Goal: Task Accomplishment & Management: Complete application form

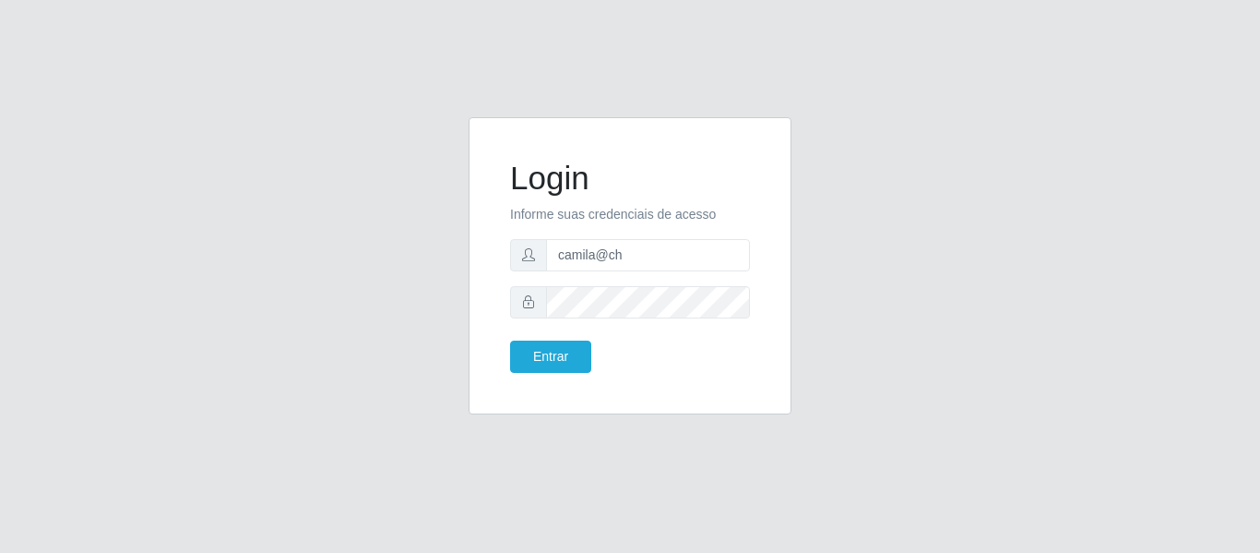
type input "camila@chinatowncg"
click at [533, 337] on form "Login Informe suas credenciais de acesso camila@chinatowncg Entrar" at bounding box center [630, 266] width 240 height 214
click at [537, 354] on button "Entrar" at bounding box center [550, 356] width 81 height 32
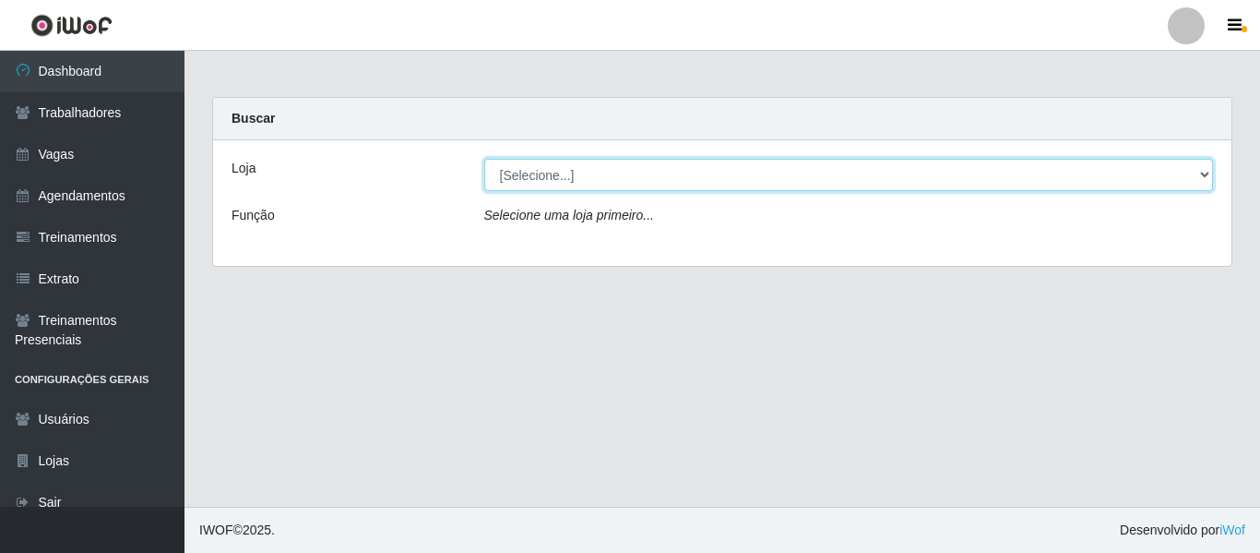
drag, startPoint x: 545, startPoint y: 176, endPoint x: 545, endPoint y: 187, distance: 11.1
click at [545, 176] on select "[Selecione...] Chinatown Sushimi - Campina Grande" at bounding box center [849, 175] width 730 height 32
select select "357"
click at [484, 159] on select "[Selecione...] Chinatown Sushimi - Campina Grande" at bounding box center [849, 175] width 730 height 32
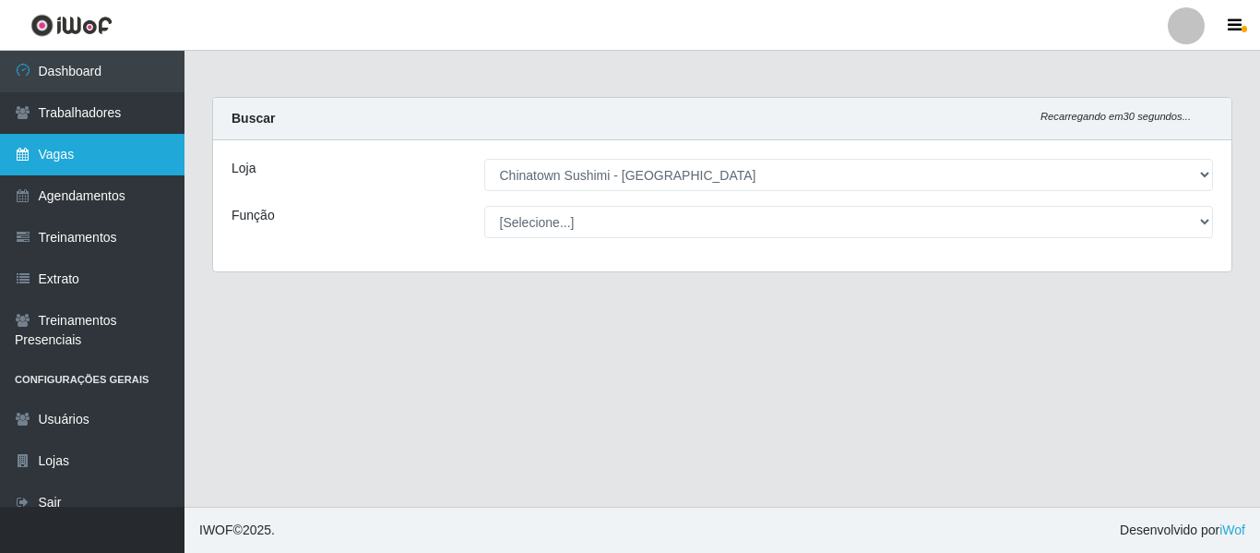
click at [118, 159] on link "Vagas" at bounding box center [92, 155] width 184 height 42
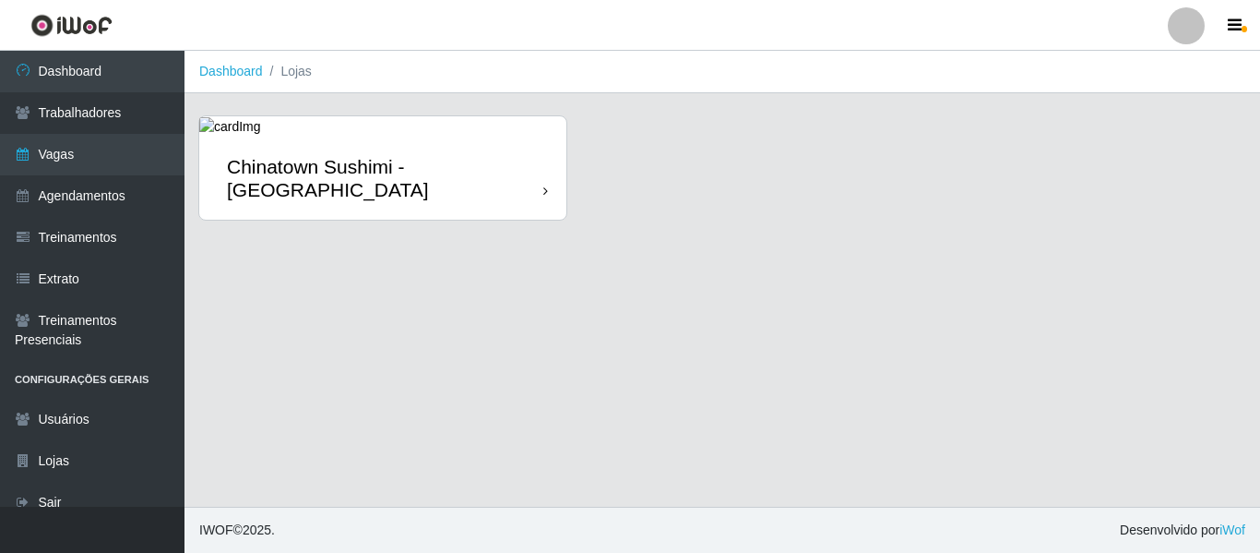
click at [327, 184] on div "Chinatown Sushimi - [GEOGRAPHIC_DATA]" at bounding box center [385, 178] width 316 height 46
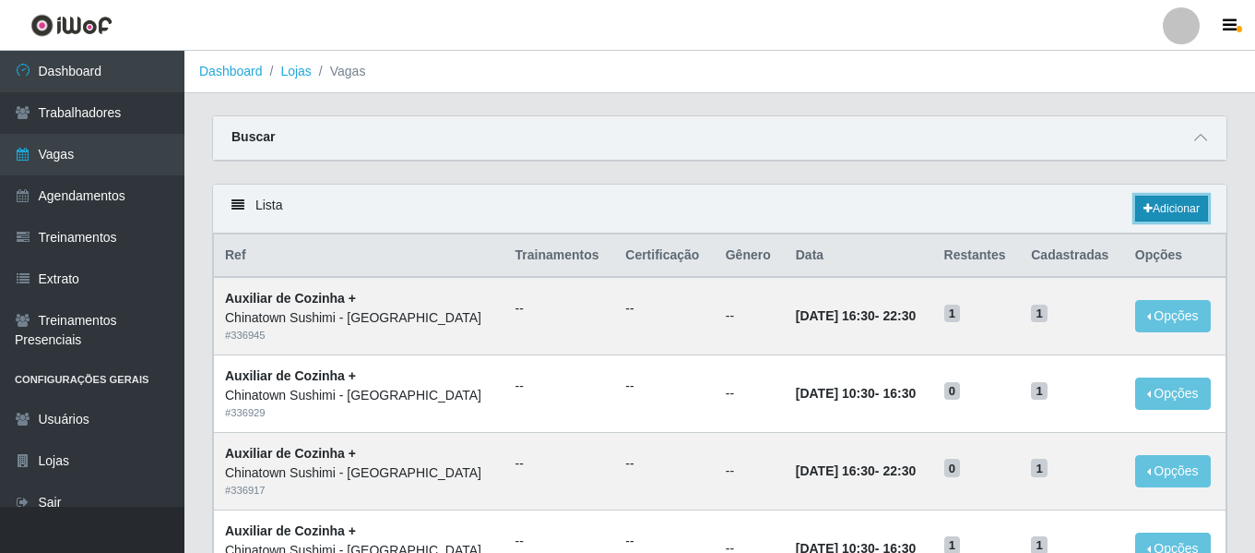
click at [1157, 216] on link "Adicionar" at bounding box center [1172, 209] width 73 height 26
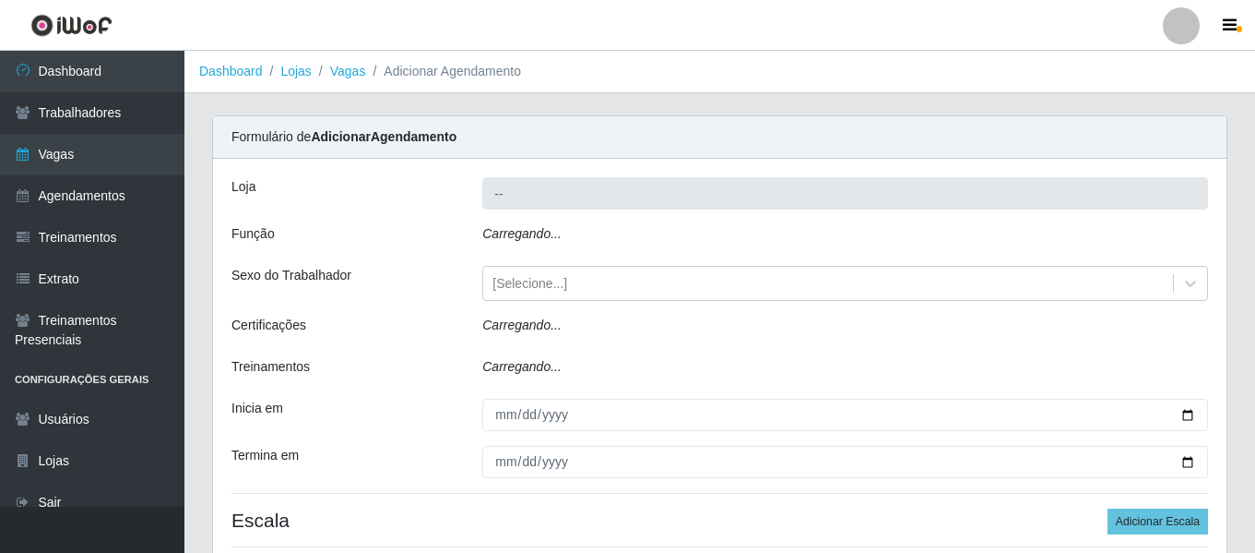
type input "Chinatown Sushimi - [GEOGRAPHIC_DATA]"
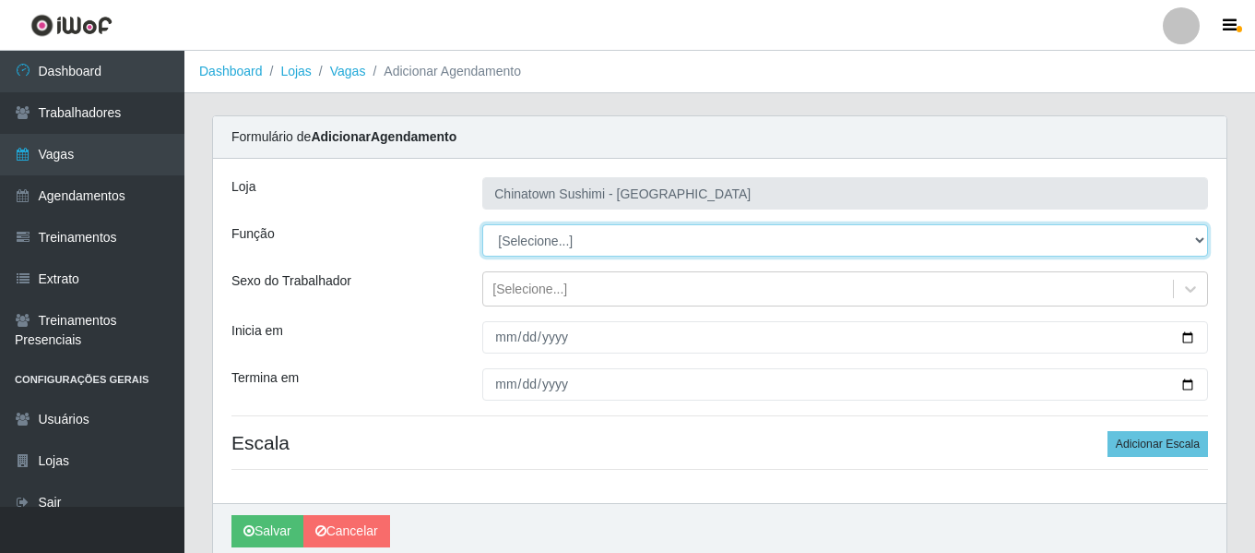
click at [570, 229] on select "[Selecione...] ASG ASG + ASG ++ Auxiliar de Cozinha Auxiliar de Cozinha + Auxil…" at bounding box center [845, 240] width 726 height 32
select select "94"
click at [482, 224] on select "[Selecione...] ASG ASG + ASG ++ Auxiliar de Cozinha Auxiliar de Cozinha + Auxil…" at bounding box center [845, 240] width 726 height 32
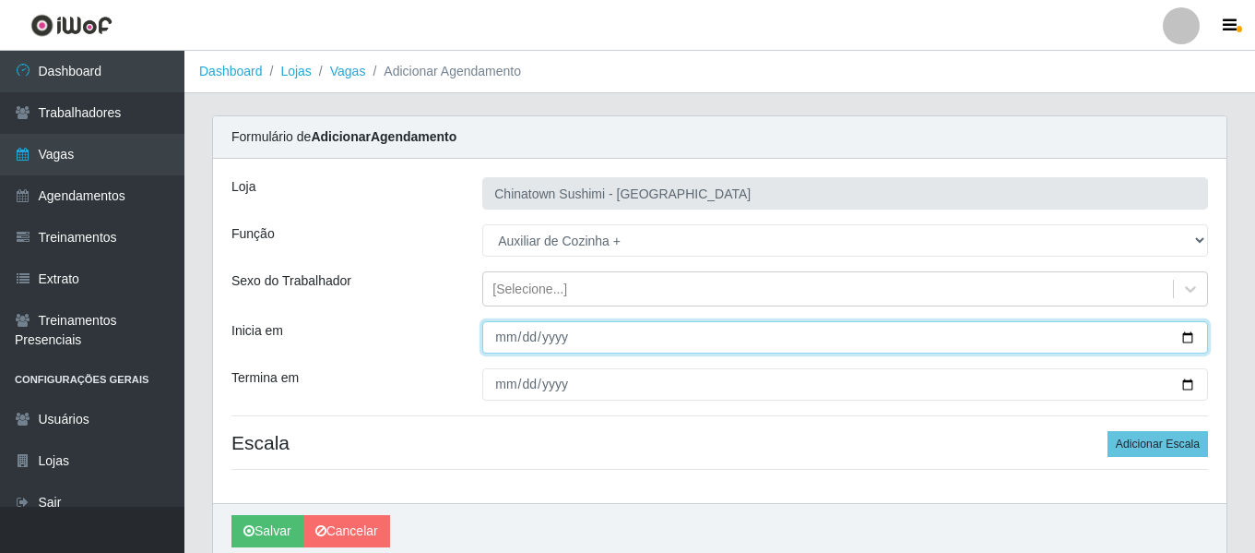
click at [505, 337] on input "Inicia em" at bounding box center [845, 337] width 726 height 32
type input "[DATE]"
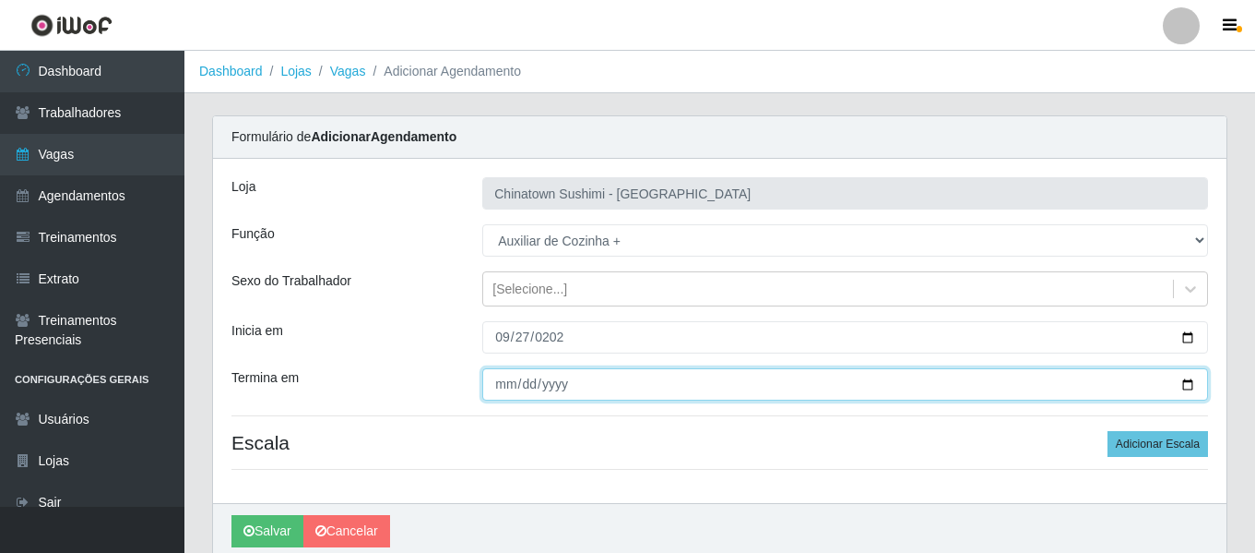
click at [494, 385] on input "Termina em" at bounding box center [845, 384] width 726 height 32
type input "[DATE]"
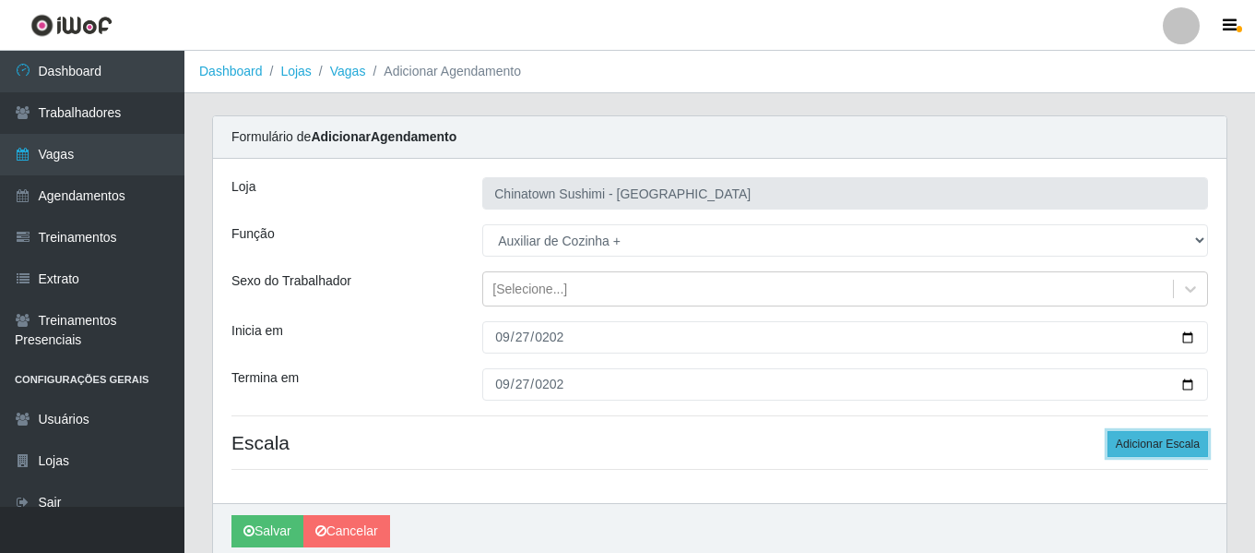
click at [1127, 438] on button "Adicionar Escala" at bounding box center [1158, 444] width 101 height 26
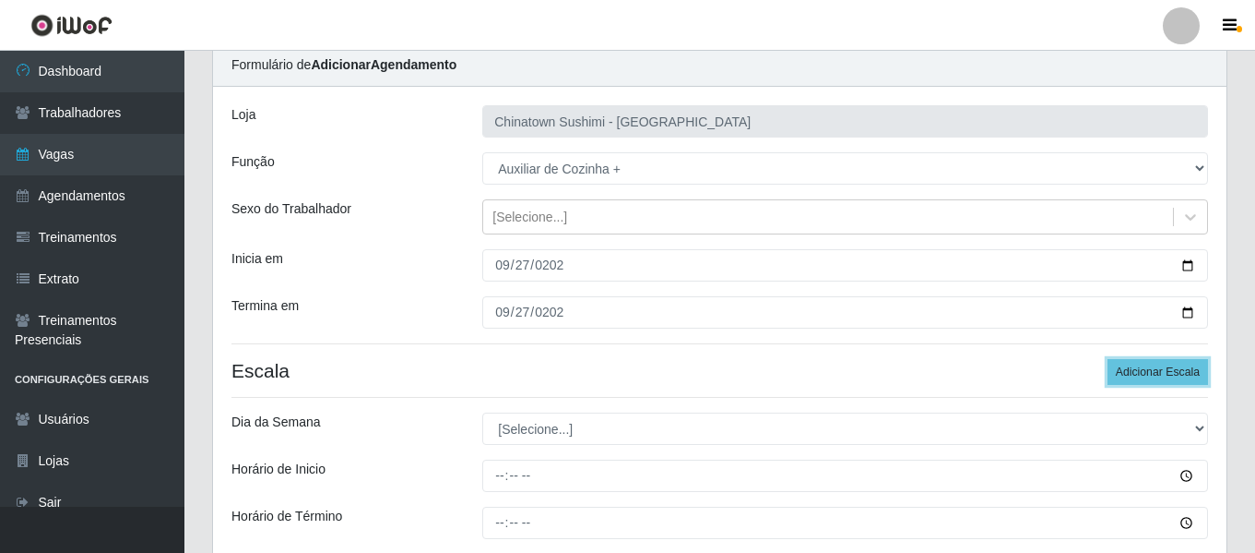
scroll to position [92, 0]
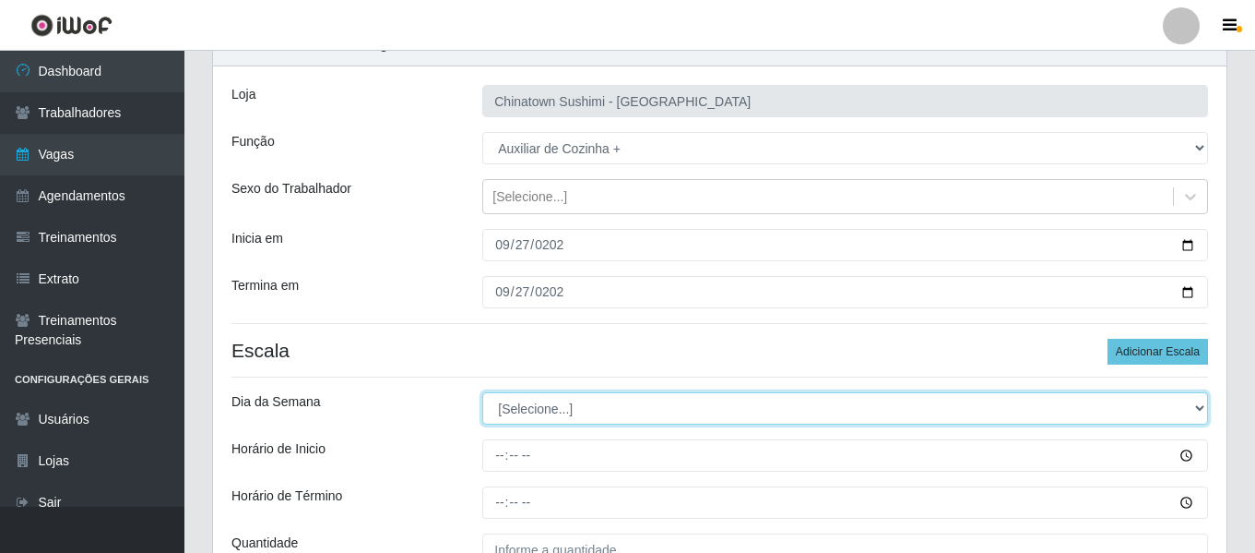
drag, startPoint x: 560, startPoint y: 404, endPoint x: 556, endPoint y: 420, distance: 16.1
click at [560, 404] on select "[Selecione...] Segunda Terça Quarta Quinta Sexta Sábado Domingo" at bounding box center [845, 408] width 726 height 32
select select "6"
click at [482, 392] on select "[Selecione...] Segunda Terça Quarta Quinta Sexta Sábado Domingo" at bounding box center [845, 408] width 726 height 32
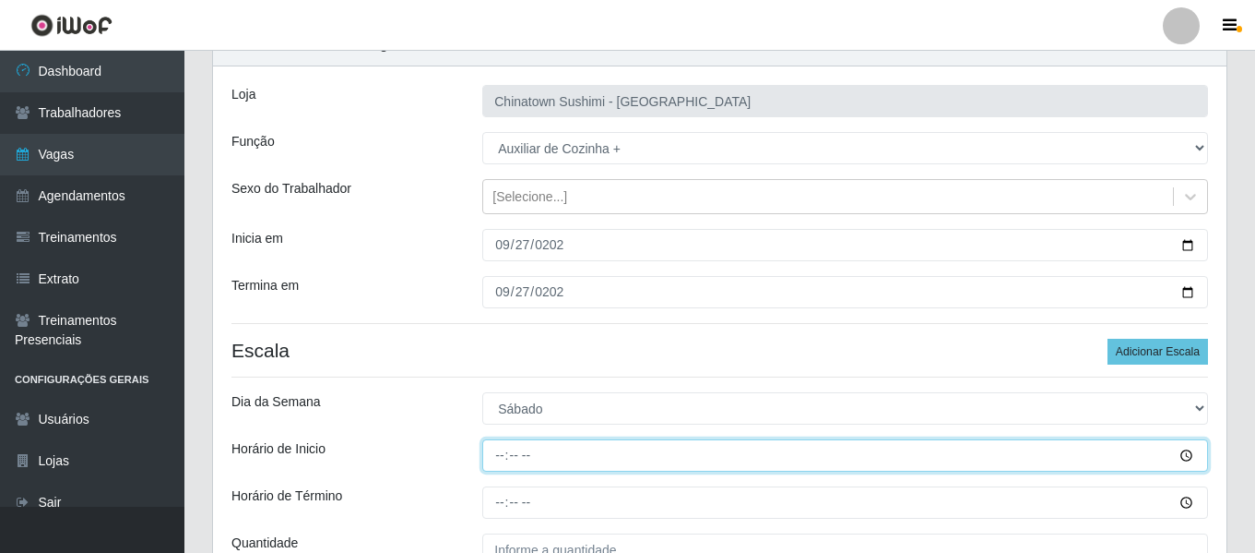
drag, startPoint x: 493, startPoint y: 470, endPoint x: 502, endPoint y: 467, distance: 9.9
click at [494, 470] on input "Horário de Inicio" at bounding box center [845, 455] width 726 height 32
type input "10:30"
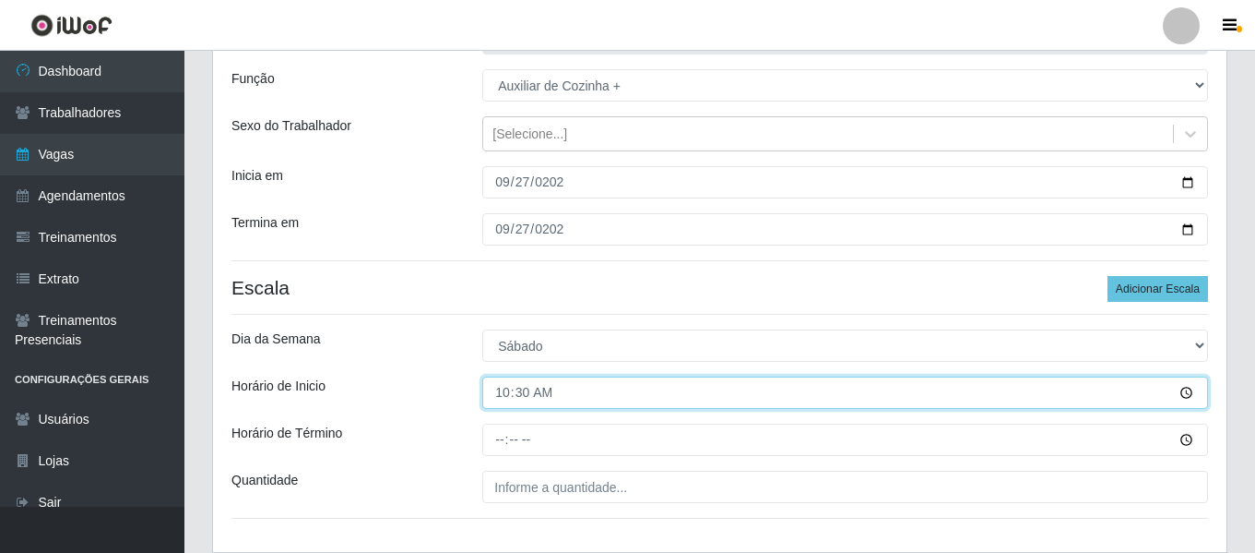
scroll to position [277, 0]
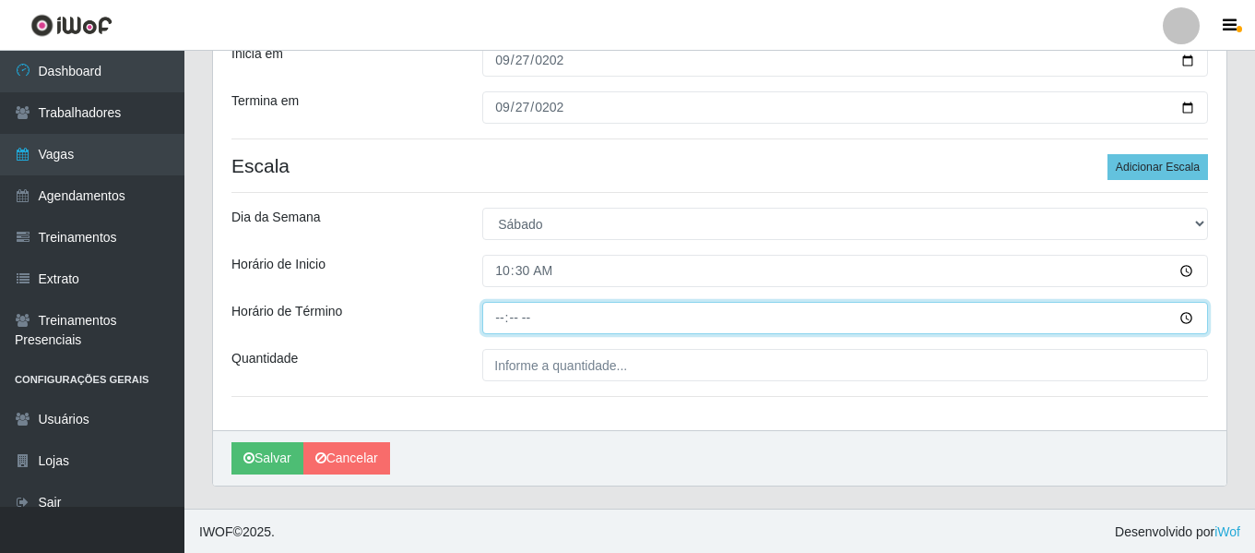
click at [502, 326] on input "Horário de Término" at bounding box center [845, 318] width 726 height 32
type input "16:30"
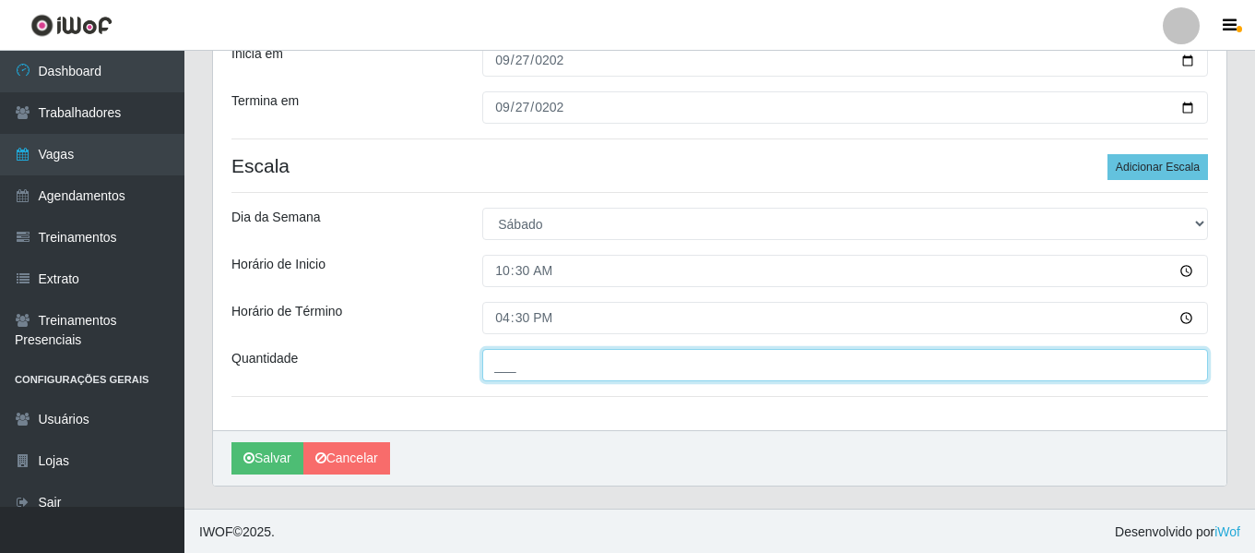
click at [539, 375] on input "___" at bounding box center [845, 365] width 726 height 32
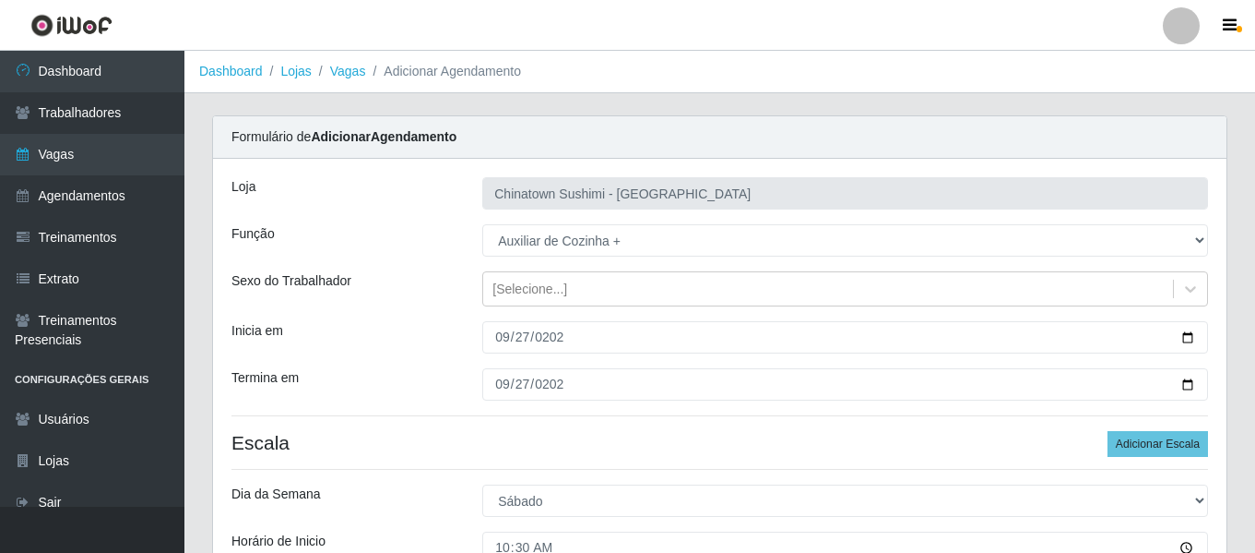
scroll to position [279, 0]
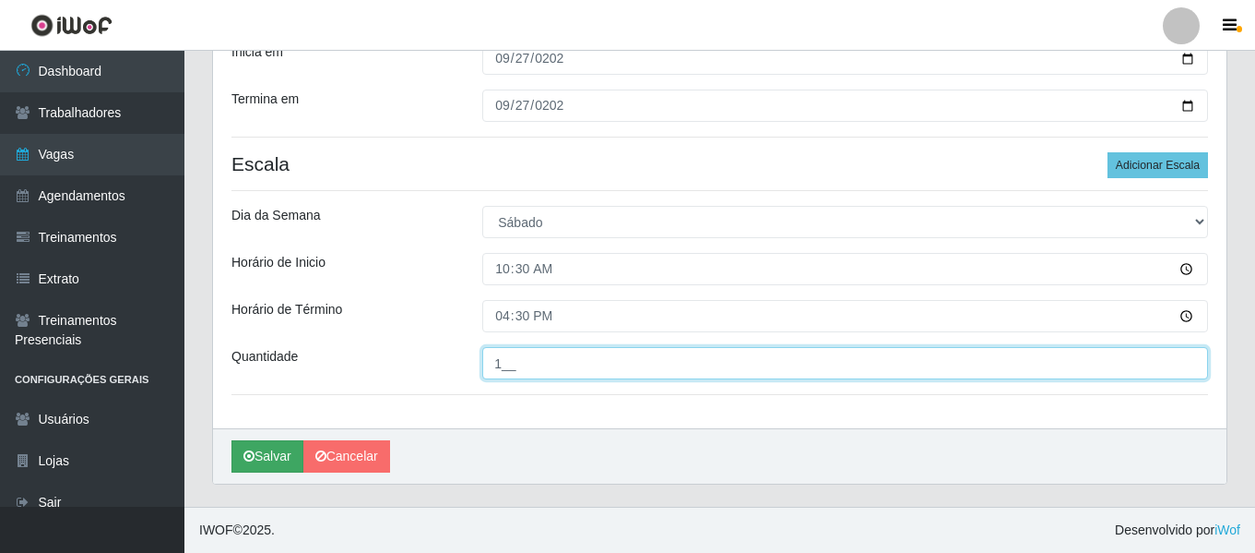
type input "1__"
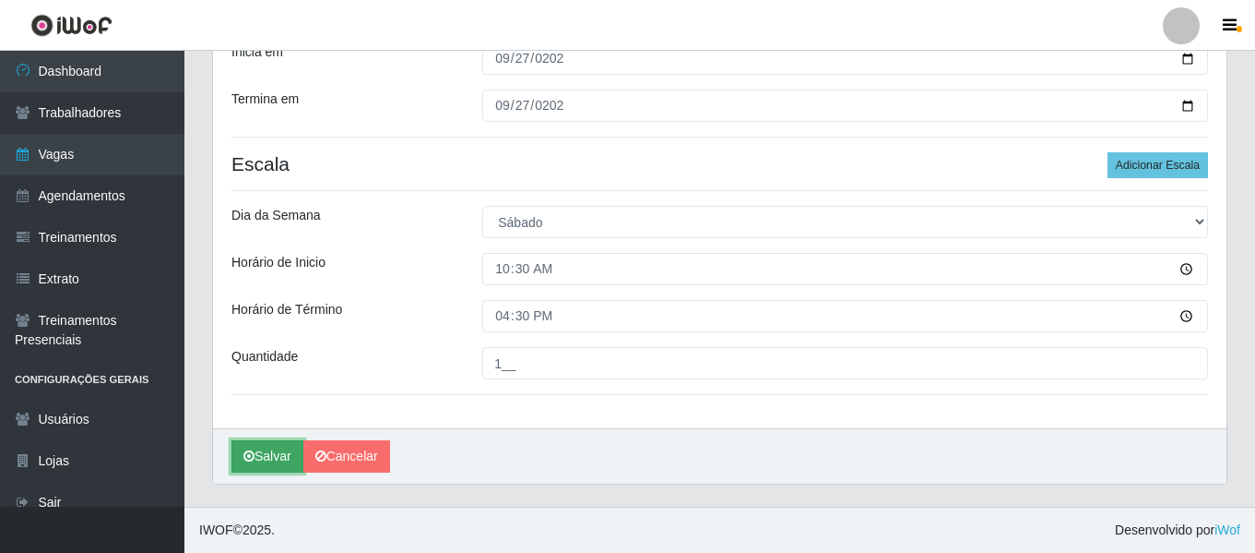
click at [276, 450] on button "Salvar" at bounding box center [268, 456] width 72 height 32
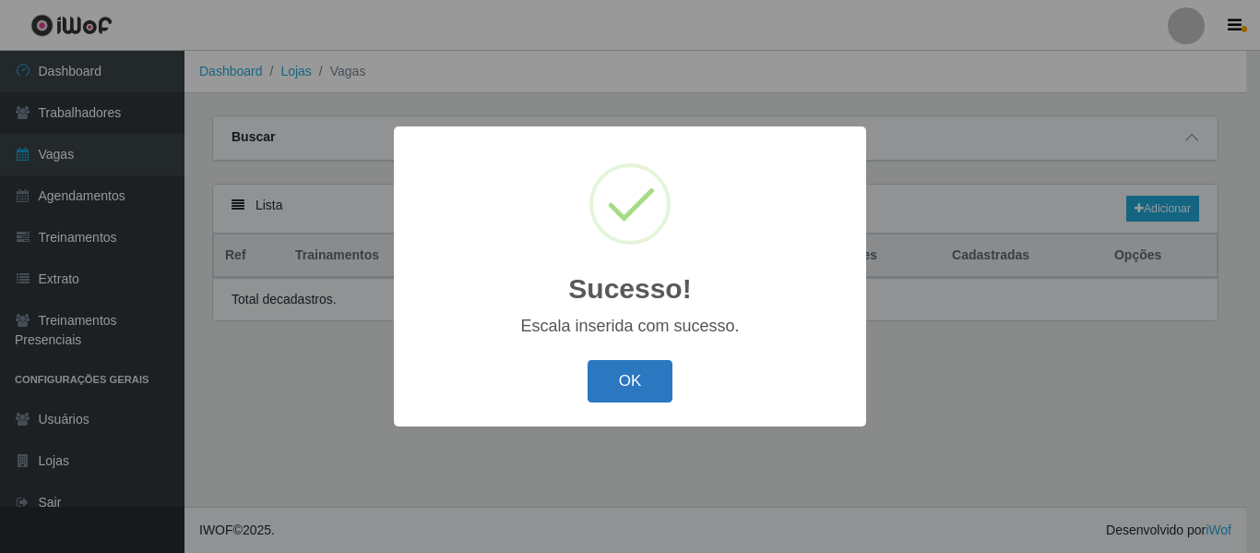
click at [638, 376] on button "OK" at bounding box center [631, 381] width 86 height 43
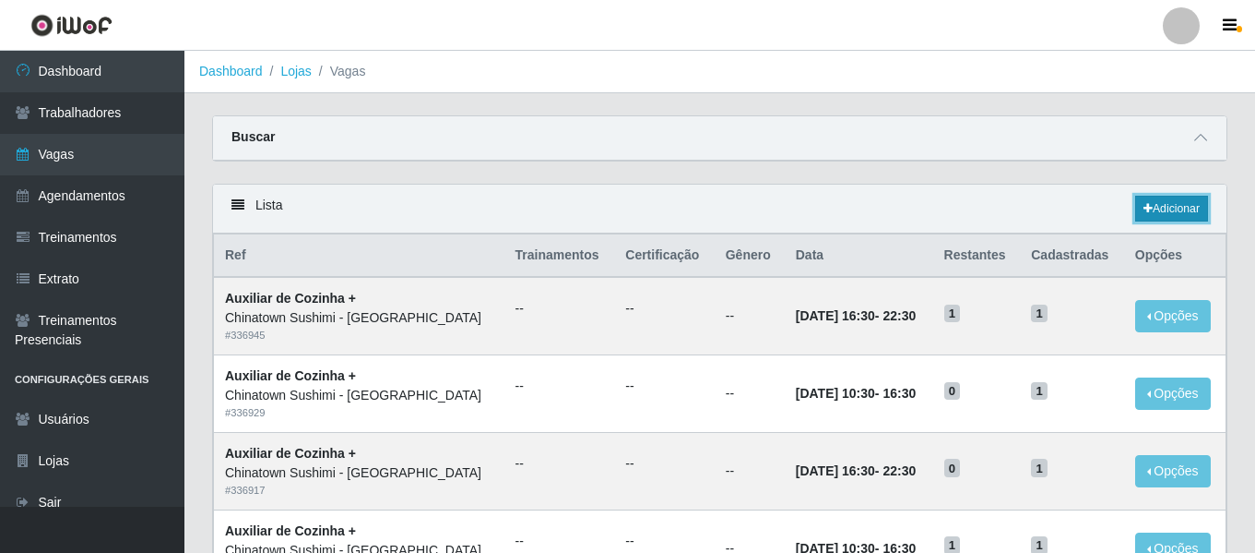
click at [1156, 210] on link "Adicionar" at bounding box center [1172, 209] width 73 height 26
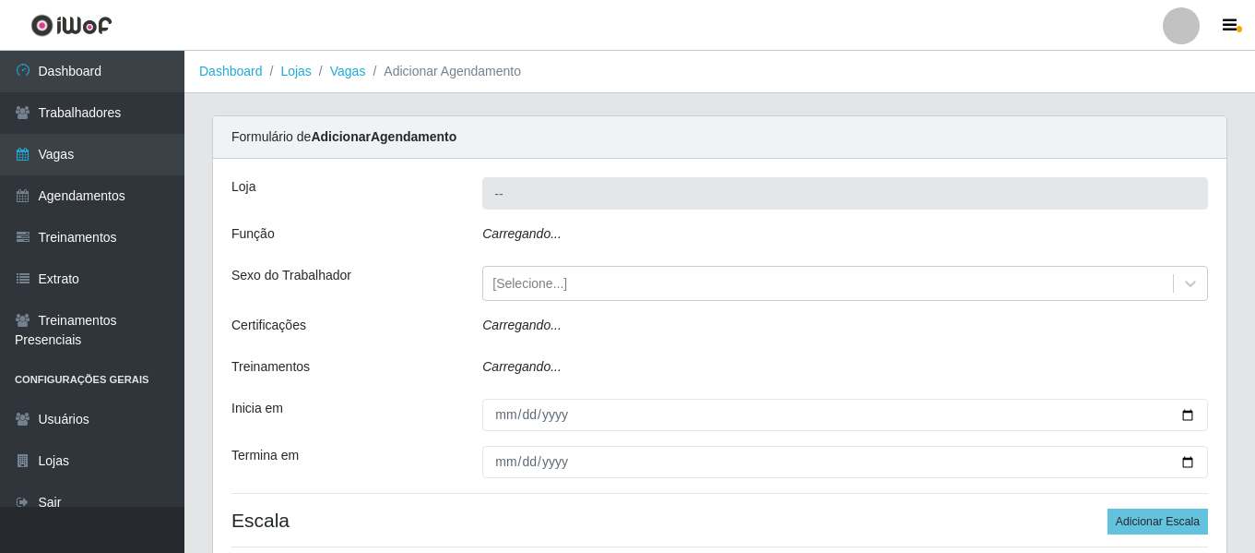
type input "Chinatown Sushimi - [GEOGRAPHIC_DATA]"
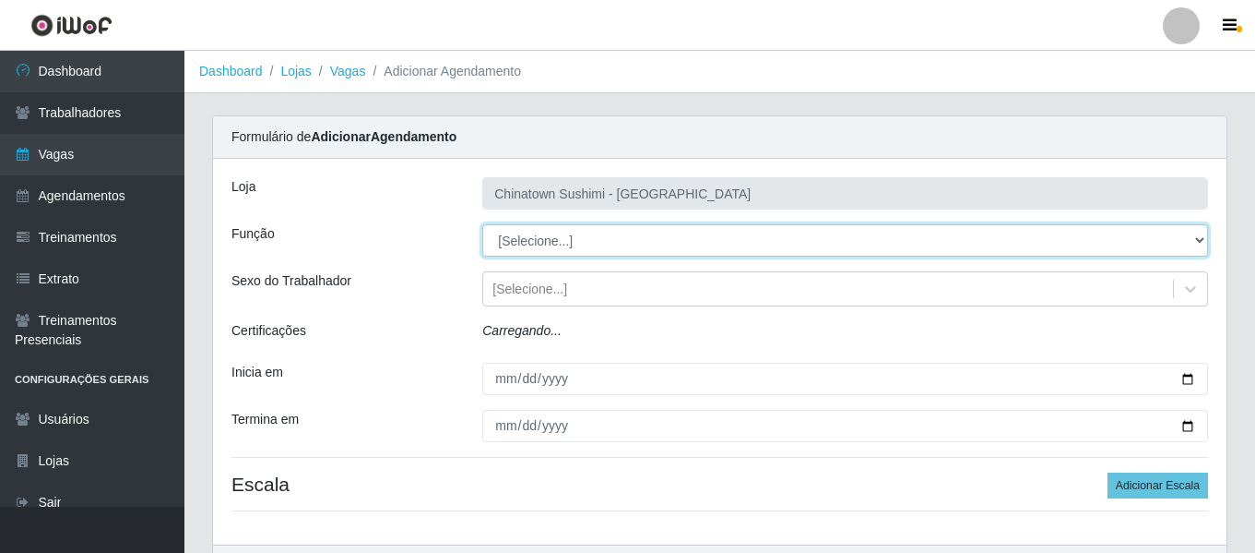
click at [566, 244] on select "[Selecione...] ASG ASG + ASG ++ Auxiliar de Cozinha Auxiliar de Cozinha + Auxil…" at bounding box center [845, 240] width 726 height 32
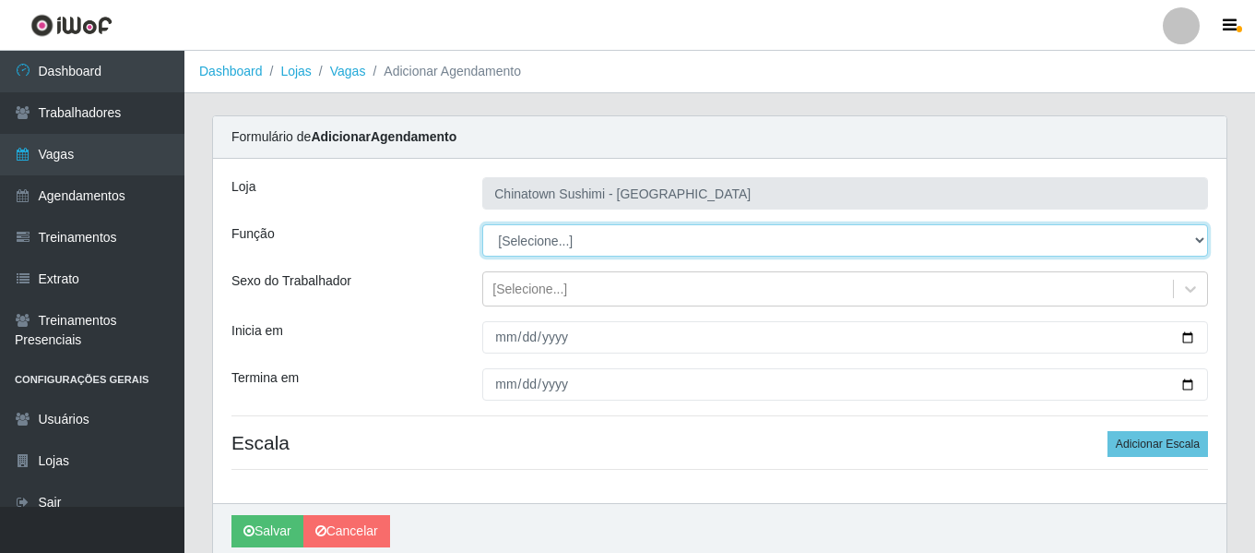
select select "94"
click at [482, 224] on select "[Selecione...] ASG ASG + ASG ++ Auxiliar de Cozinha Auxiliar de Cozinha + Auxil…" at bounding box center [845, 240] width 726 height 32
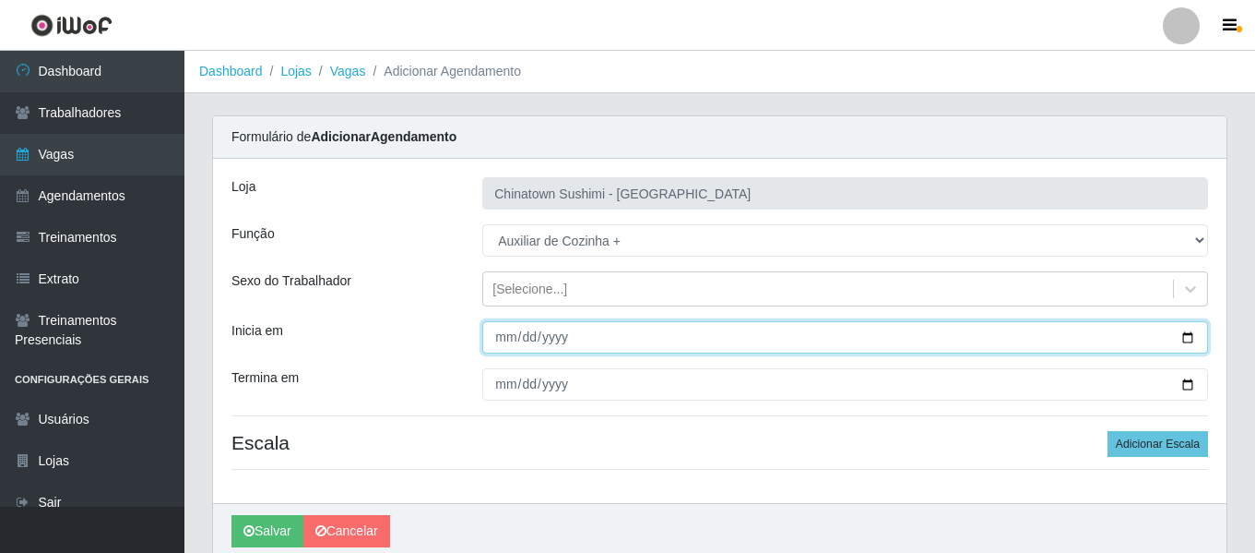
click at [511, 341] on input "Inicia em" at bounding box center [845, 337] width 726 height 32
type input "0205-09-27"
type input "[DATE]"
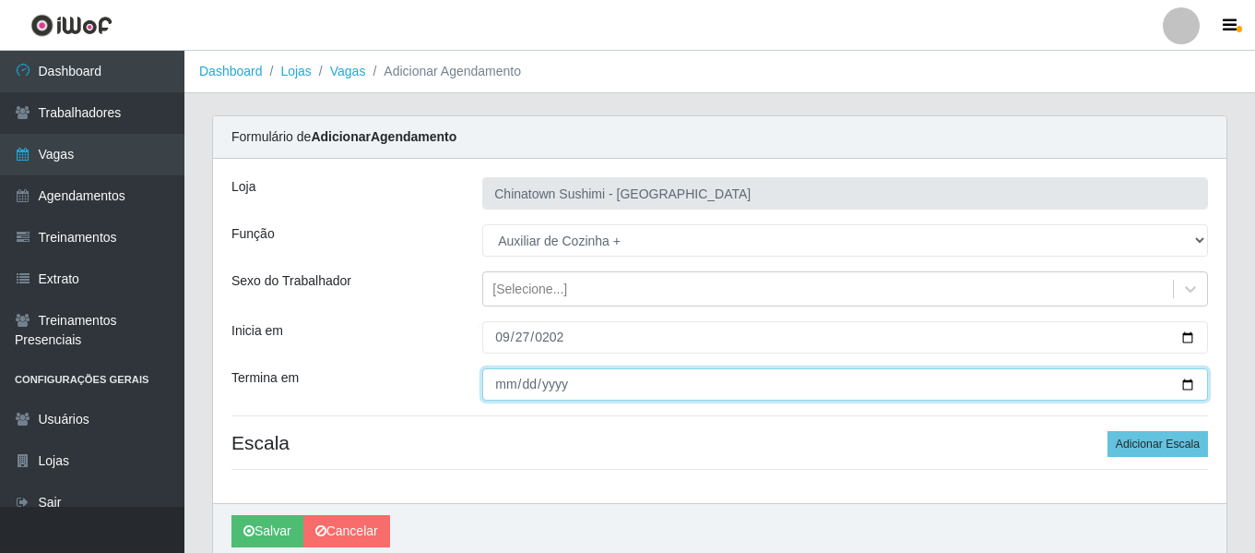
click at [504, 387] on input "Termina em" at bounding box center [845, 384] width 726 height 32
type input "[DATE]"
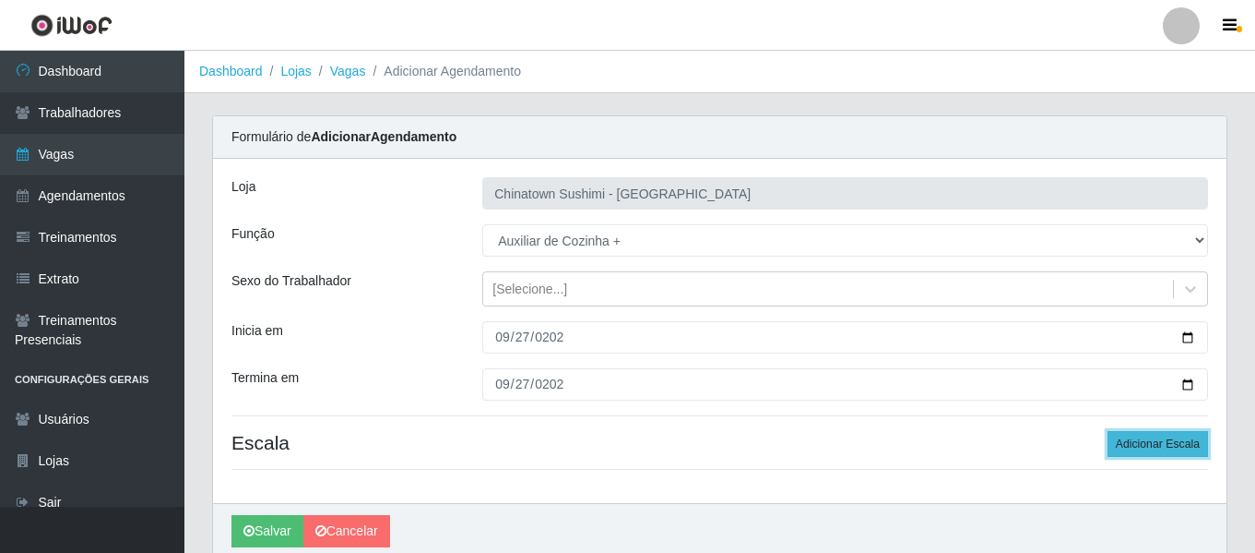
click at [1146, 446] on button "Adicionar Escala" at bounding box center [1158, 444] width 101 height 26
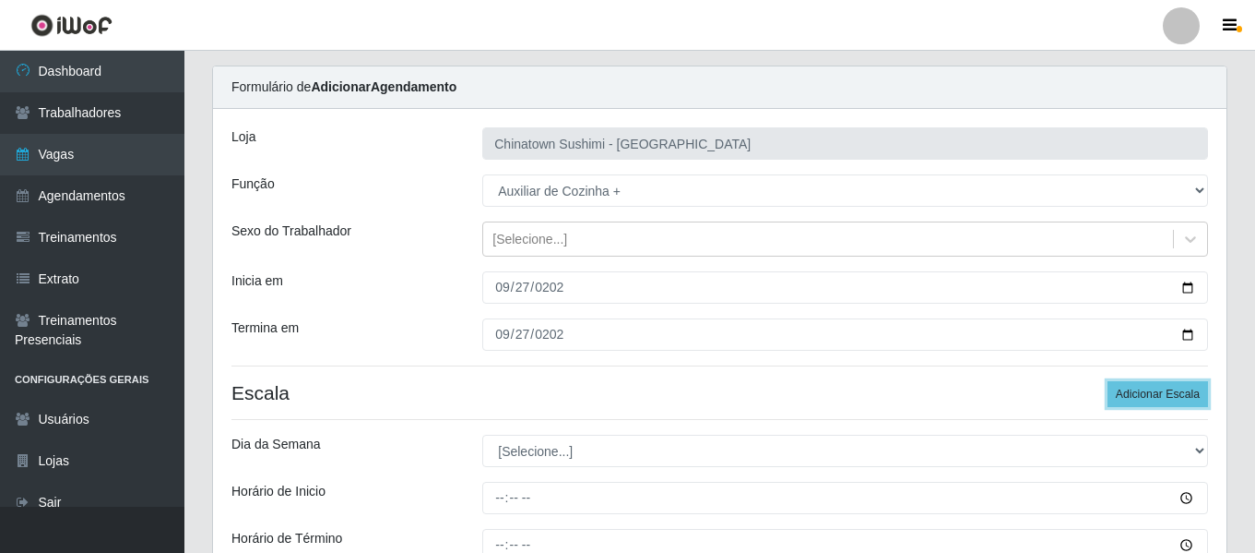
scroll to position [92, 0]
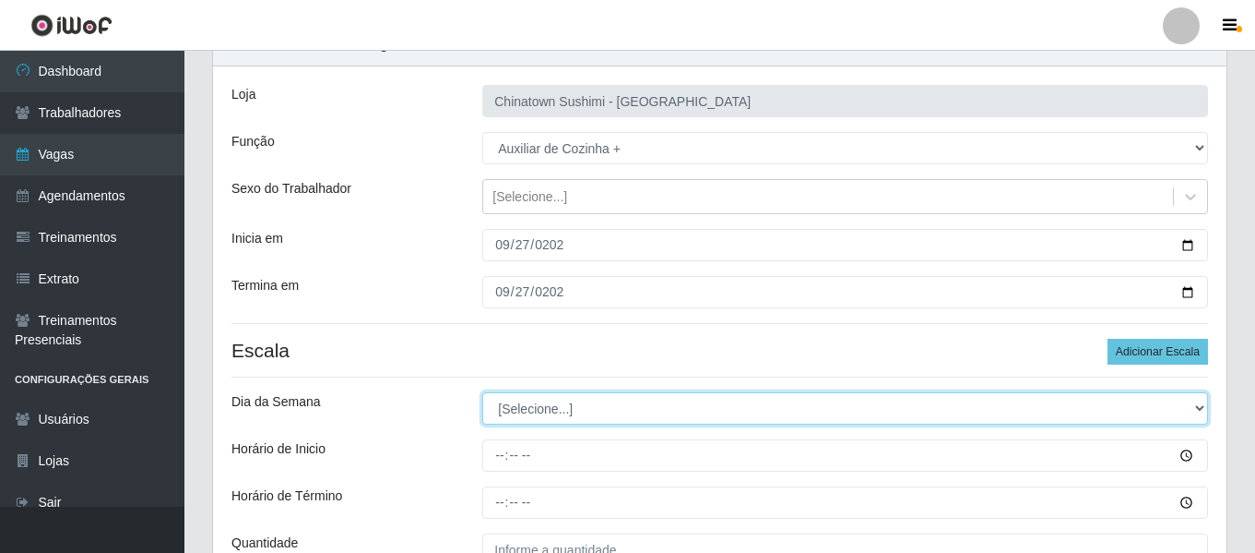
click at [557, 413] on select "[Selecione...] Segunda Terça Quarta Quinta Sexta Sábado Domingo" at bounding box center [845, 408] width 726 height 32
select select "6"
click at [482, 392] on select "[Selecione...] Segunda Terça Quarta Quinta Sexta Sábado Domingo" at bounding box center [845, 408] width 726 height 32
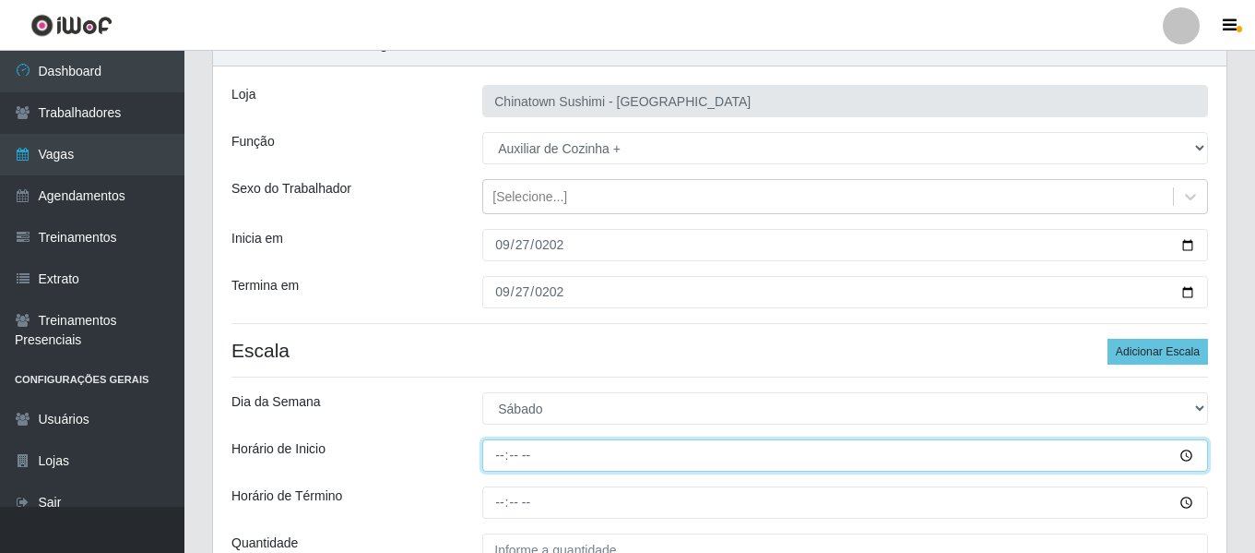
click at [500, 449] on input "Horário de Inicio" at bounding box center [845, 455] width 726 height 32
type input "10:30"
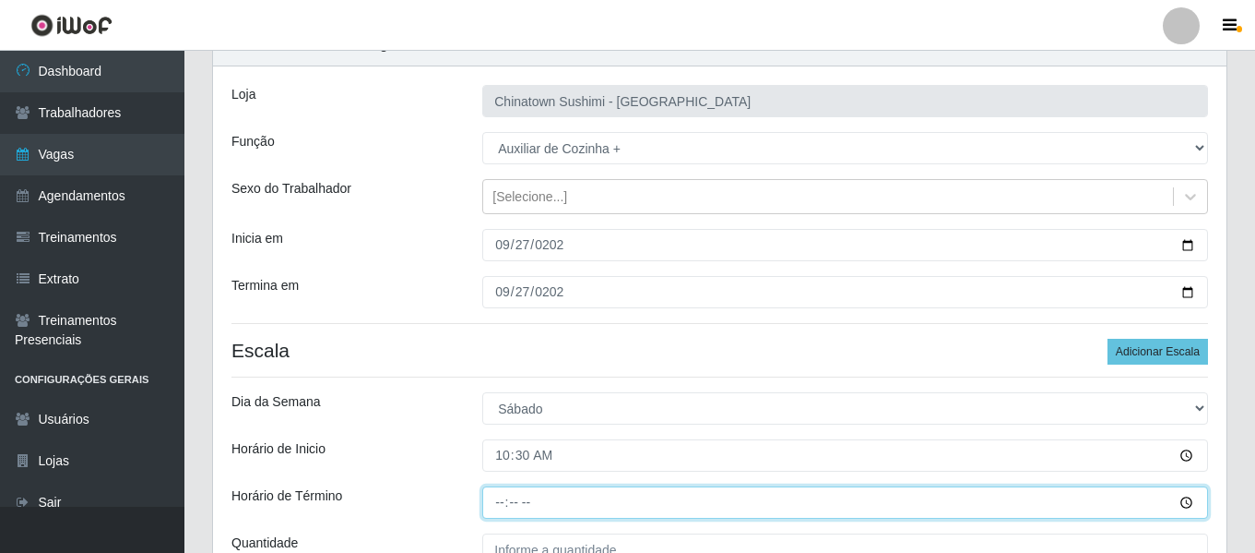
click at [495, 497] on input "Horário de Término" at bounding box center [845, 502] width 726 height 32
type input "16:30"
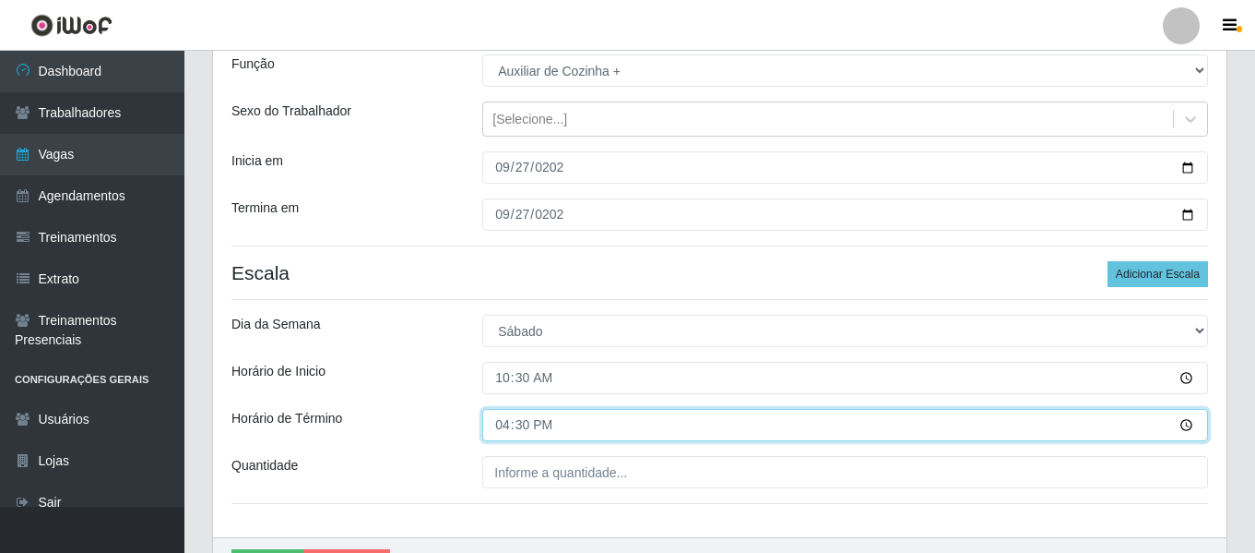
scroll to position [277, 0]
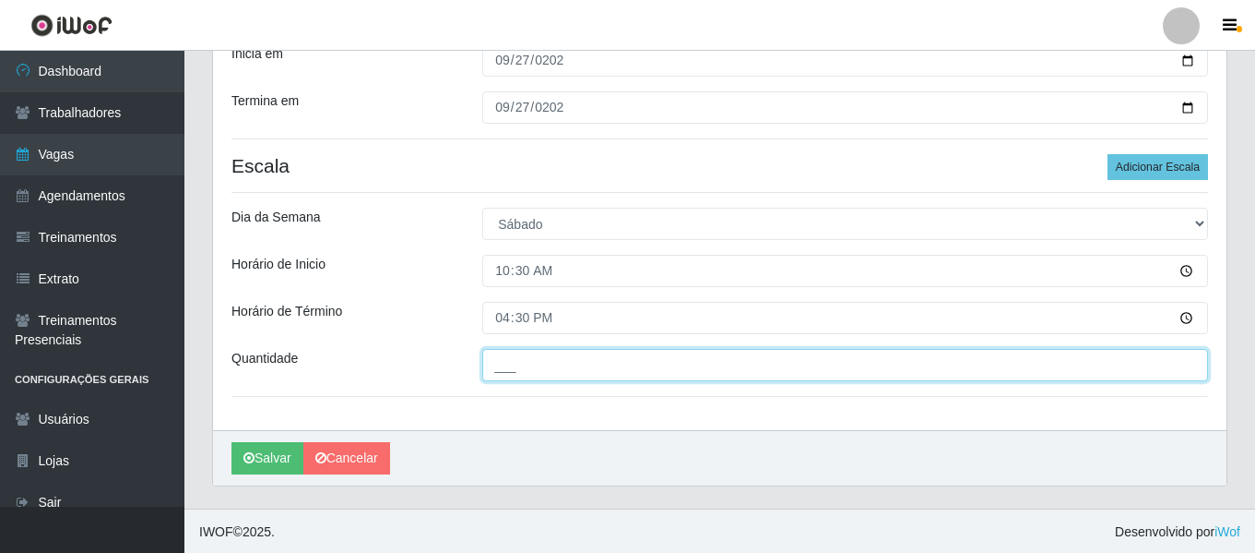
click at [573, 374] on input "___" at bounding box center [845, 365] width 726 height 32
type input "1__"
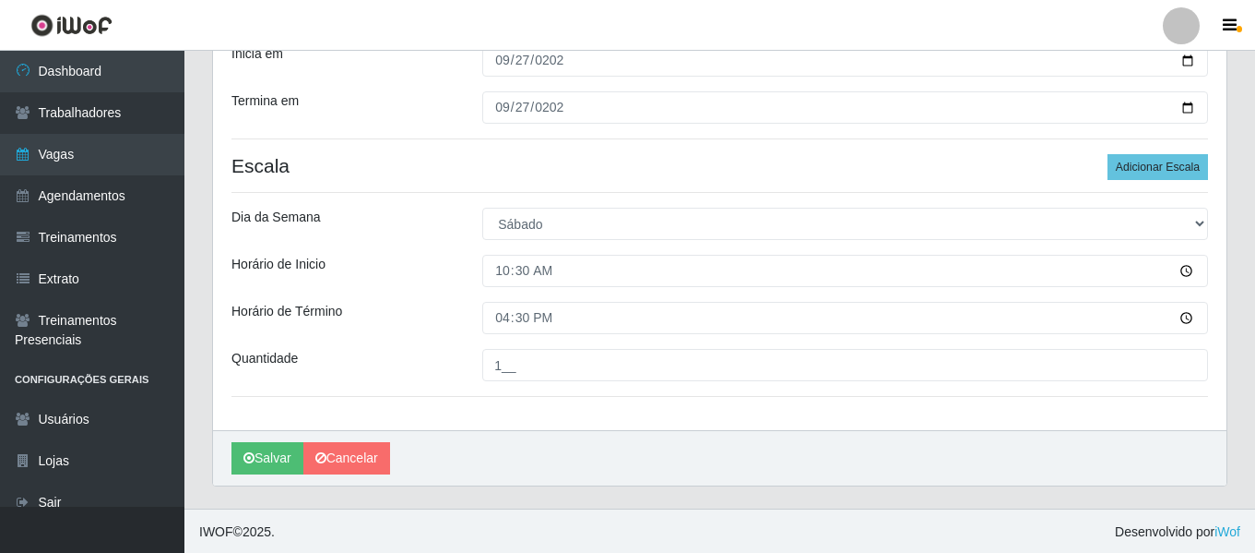
click at [447, 295] on div "Loja Chinatown Sushimi - Campina Grande Função [Selecione...] ASG ASG + ASG ++ …" at bounding box center [720, 156] width 1014 height 548
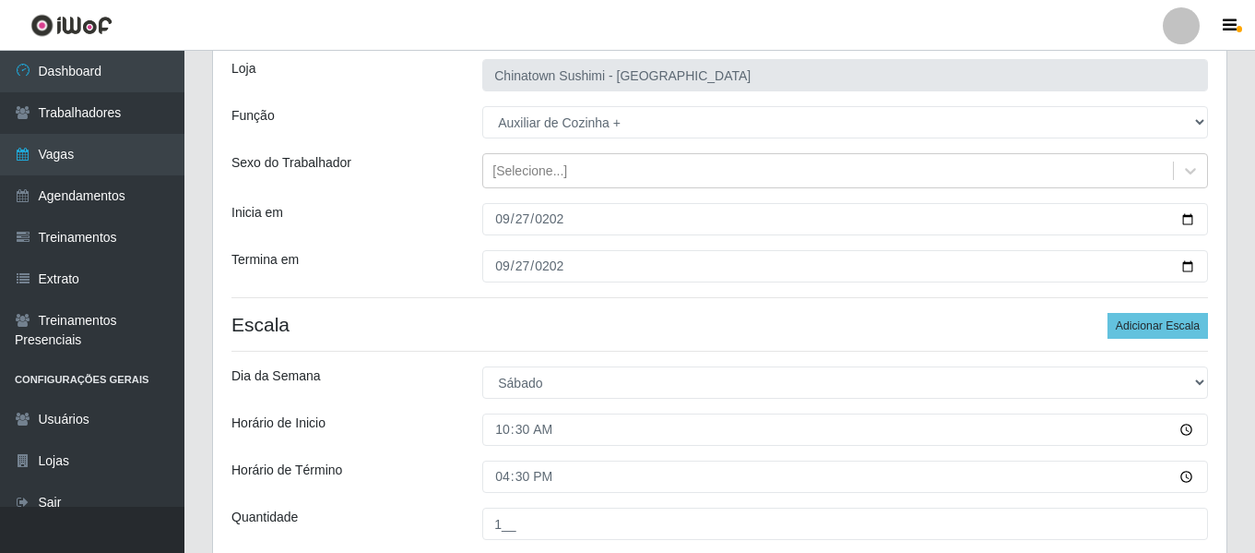
scroll to position [279, 0]
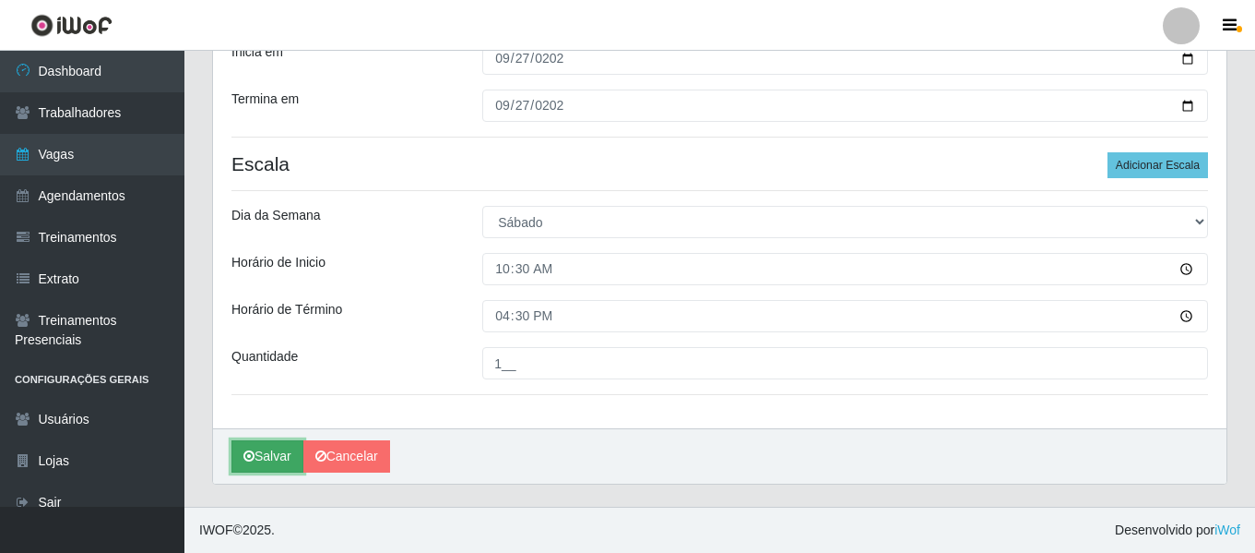
click at [281, 449] on button "Salvar" at bounding box center [268, 456] width 72 height 32
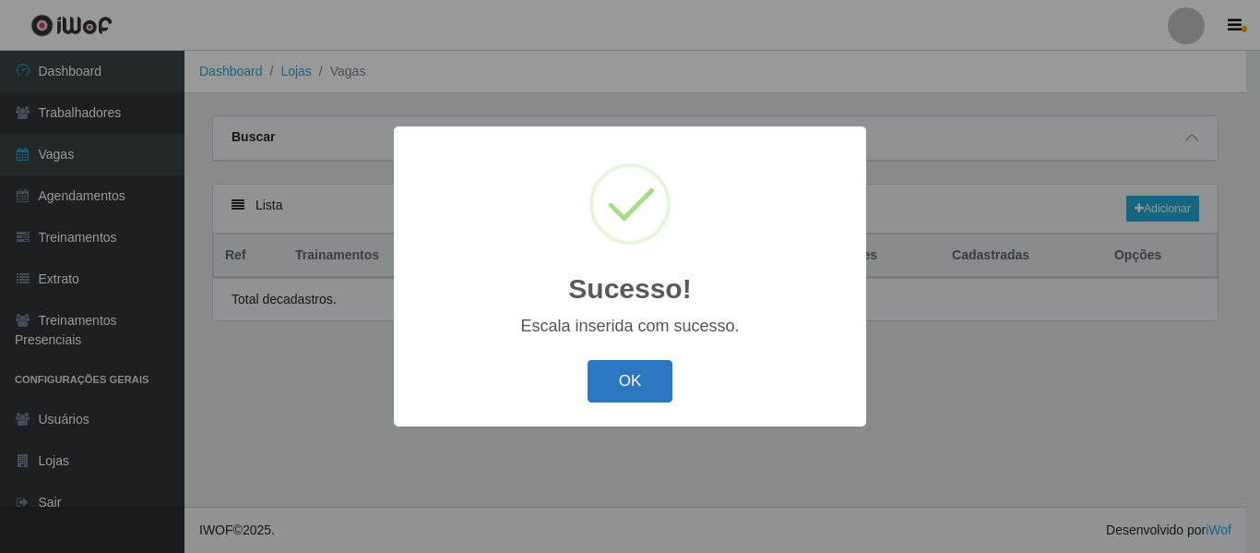
click at [625, 377] on button "OK" at bounding box center [631, 381] width 86 height 43
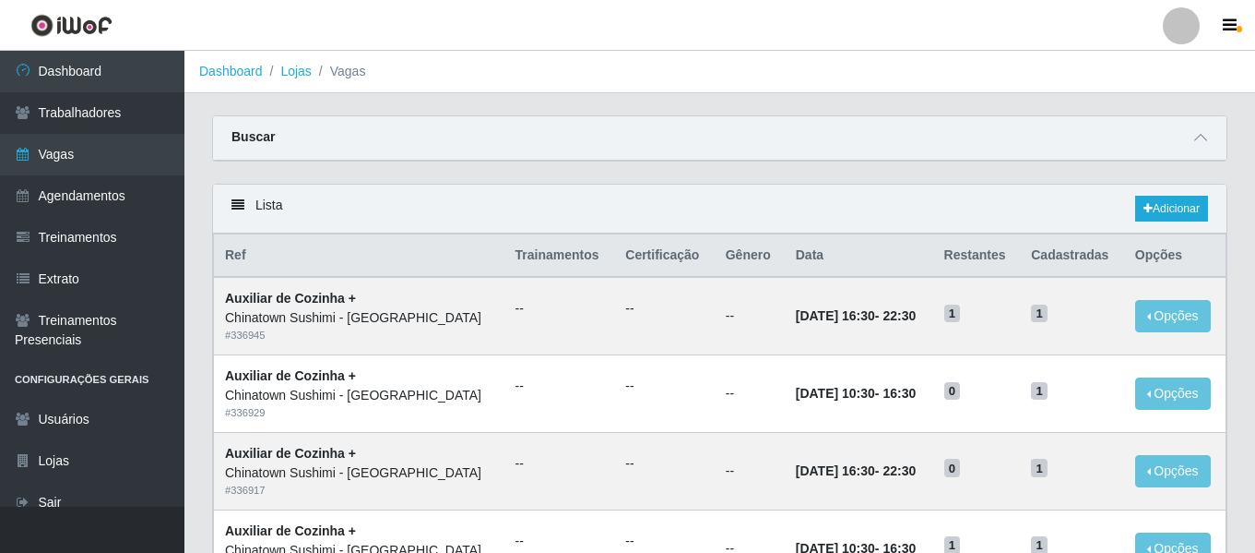
click at [1204, 149] on div "Buscar" at bounding box center [720, 138] width 1014 height 44
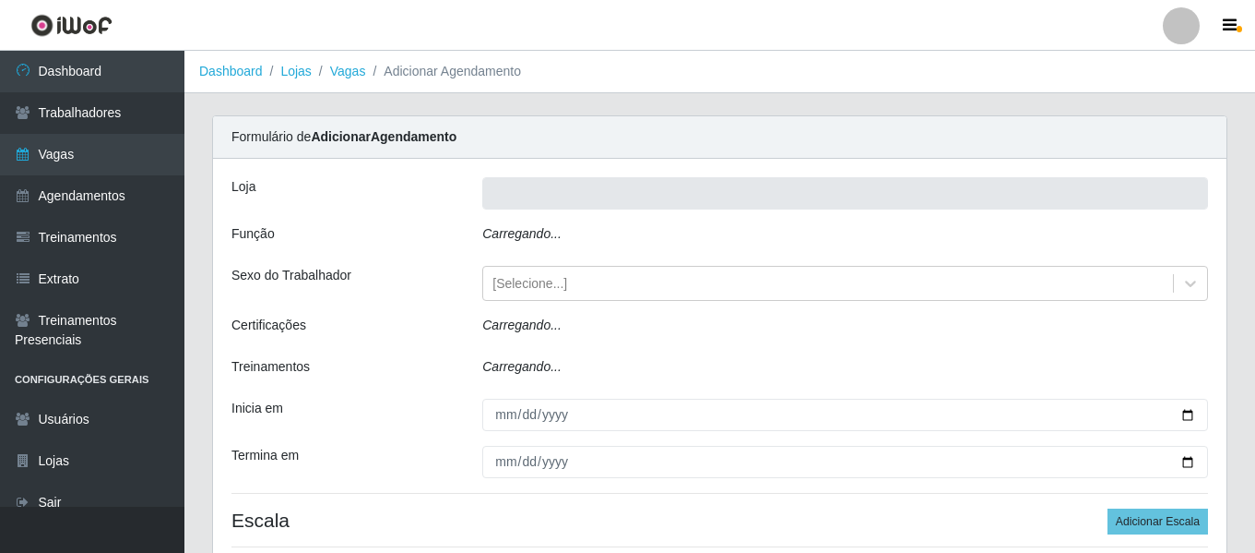
scroll to position [92, 0]
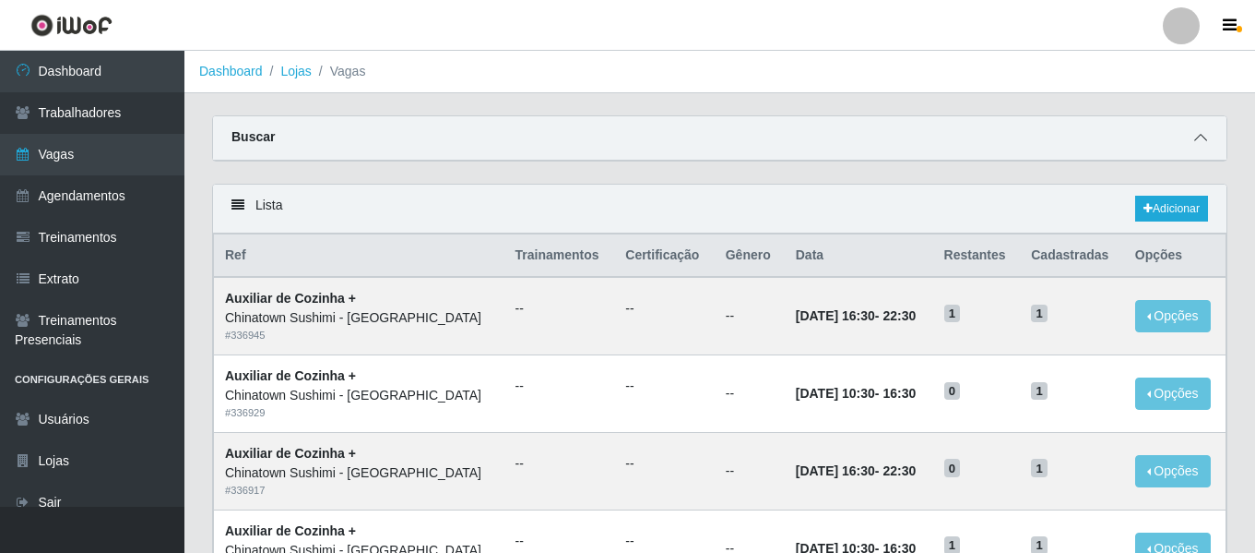
click at [1197, 141] on icon at bounding box center [1201, 137] width 13 height 13
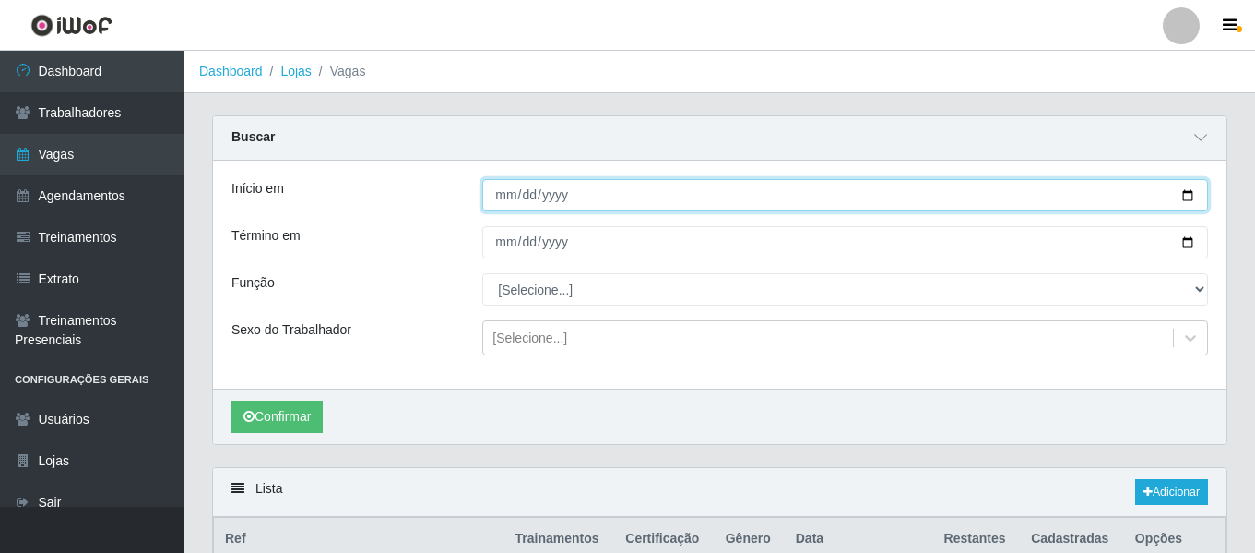
click at [505, 209] on input "Início em" at bounding box center [845, 195] width 726 height 32
type input "2025-09-26"
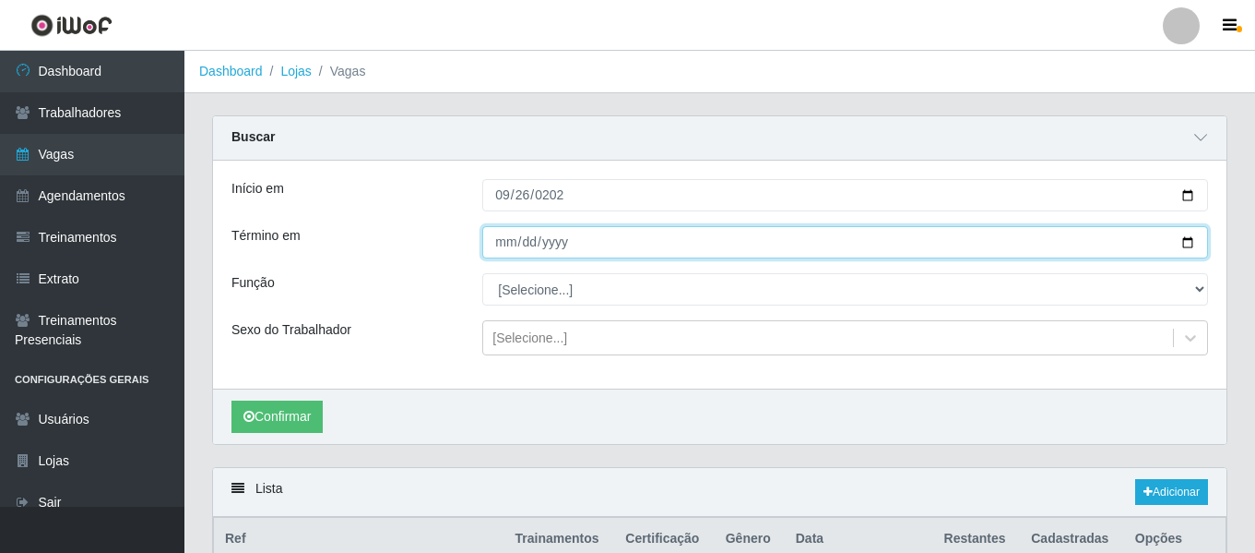
click at [499, 241] on input "Término em" at bounding box center [845, 242] width 726 height 32
type input "2025-09-26"
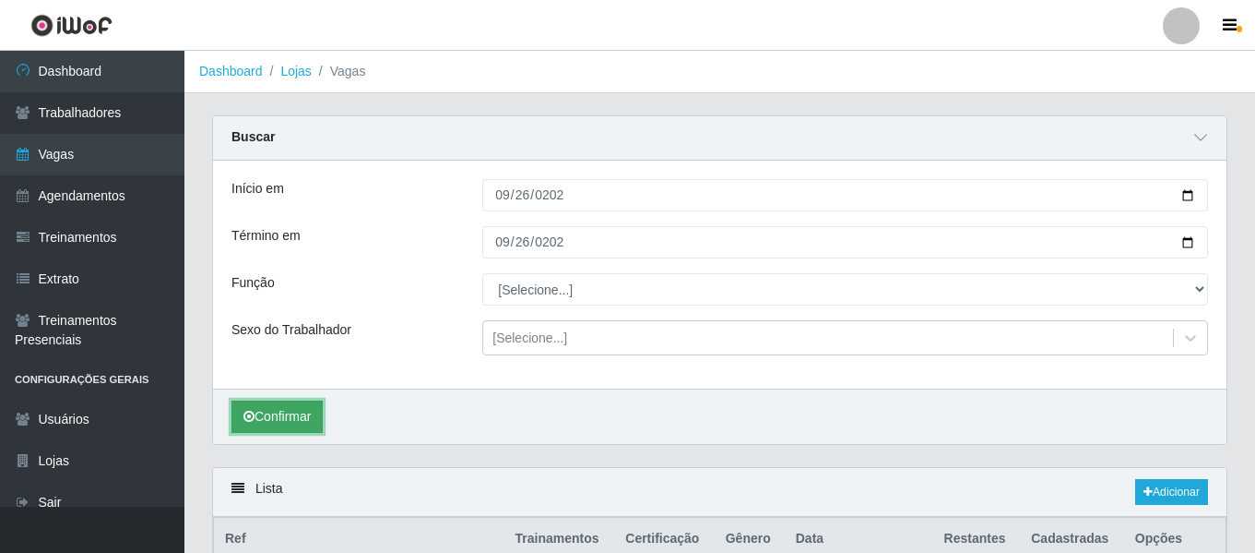
click at [275, 406] on button "Confirmar" at bounding box center [277, 416] width 91 height 32
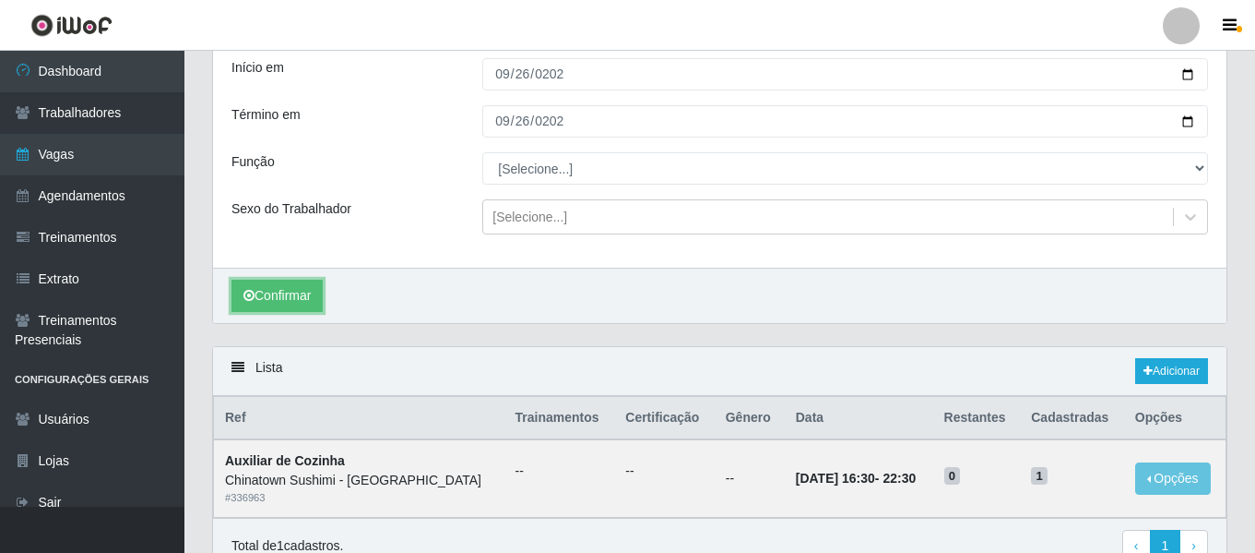
scroll to position [212, 0]
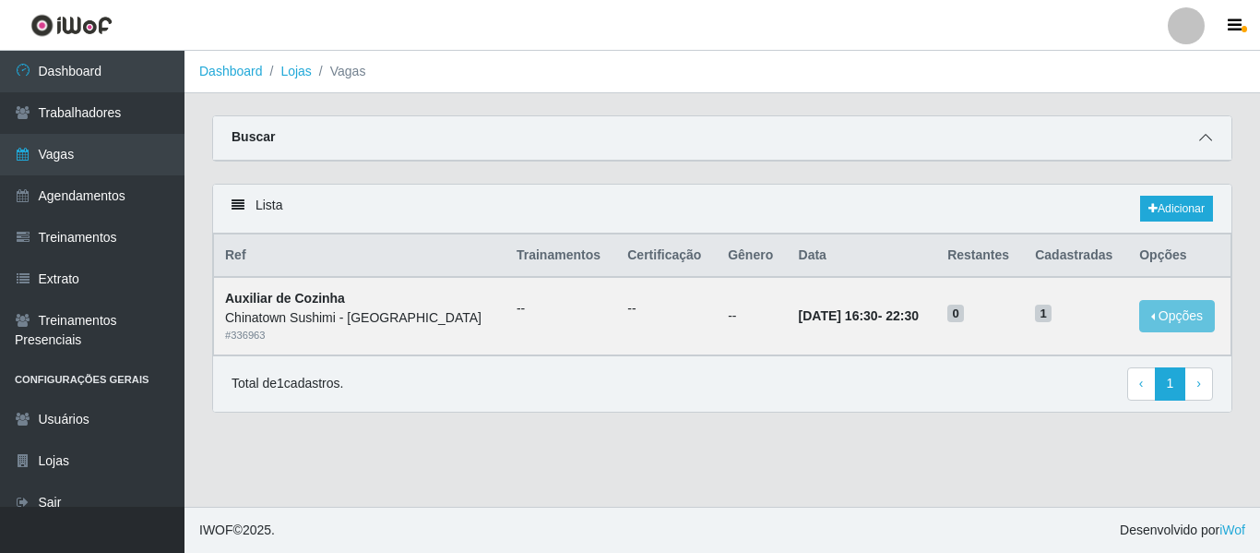
click at [1206, 142] on icon at bounding box center [1205, 137] width 13 height 13
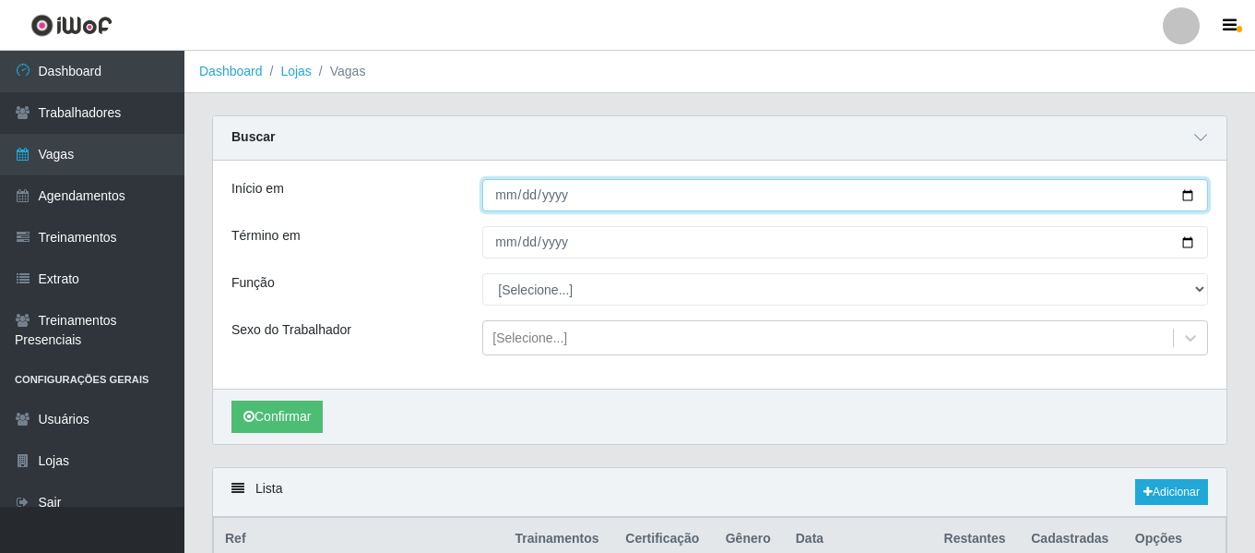
click at [496, 197] on input "2025-09-26" at bounding box center [845, 195] width 726 height 32
type input "[DATE]"
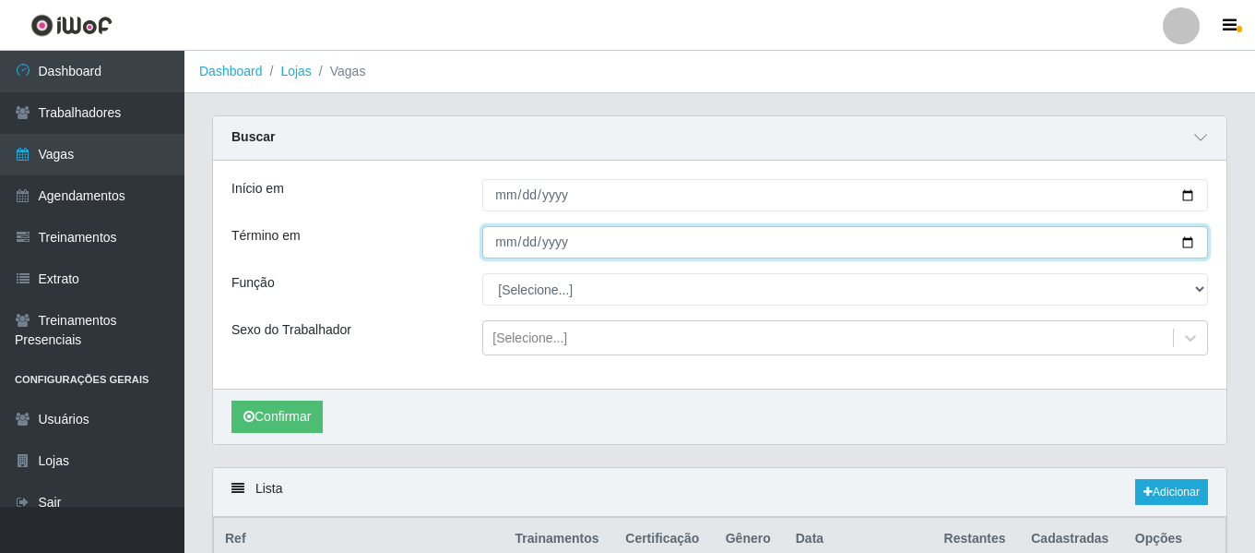
click at [503, 251] on input "2025-09-26" at bounding box center [845, 242] width 726 height 32
type input "[DATE]"
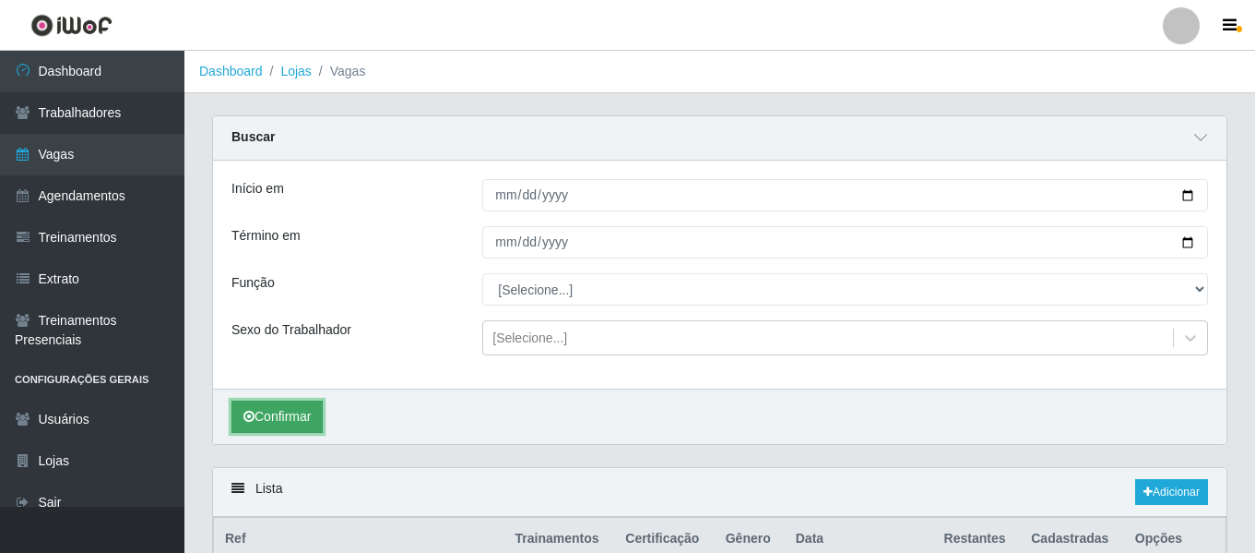
click at [312, 430] on button "Confirmar" at bounding box center [277, 416] width 91 height 32
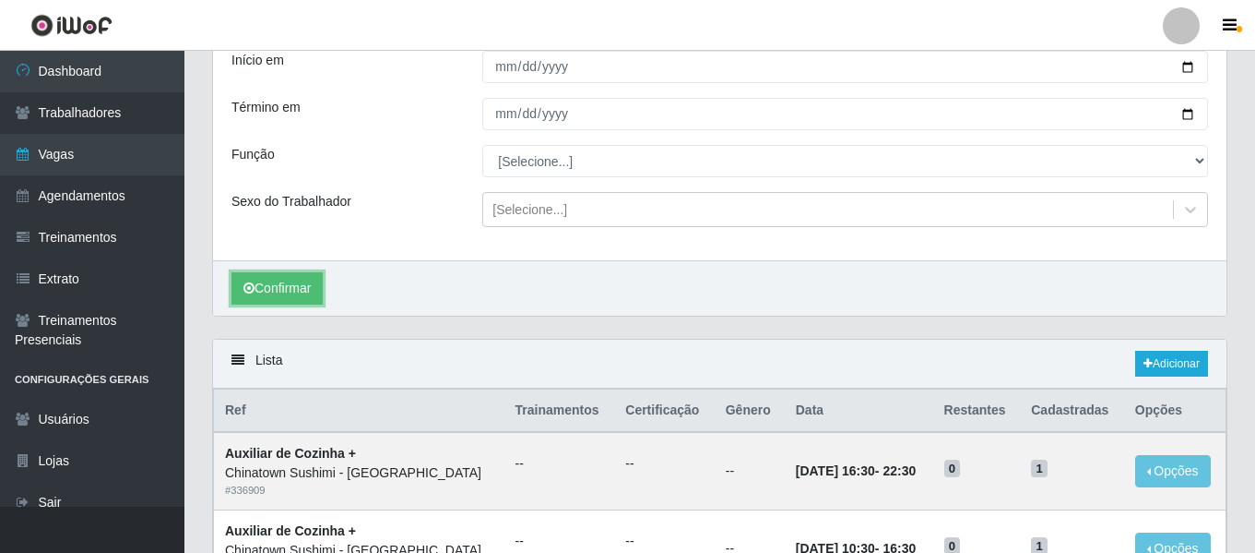
scroll to position [366, 0]
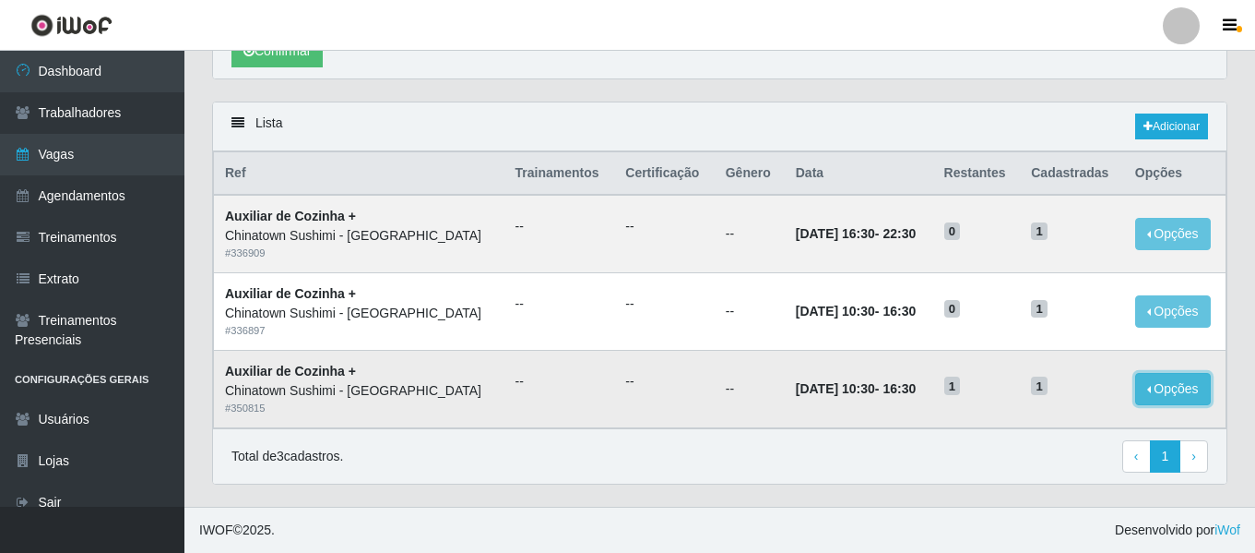
click at [1183, 390] on button "Opções" at bounding box center [1174, 389] width 76 height 32
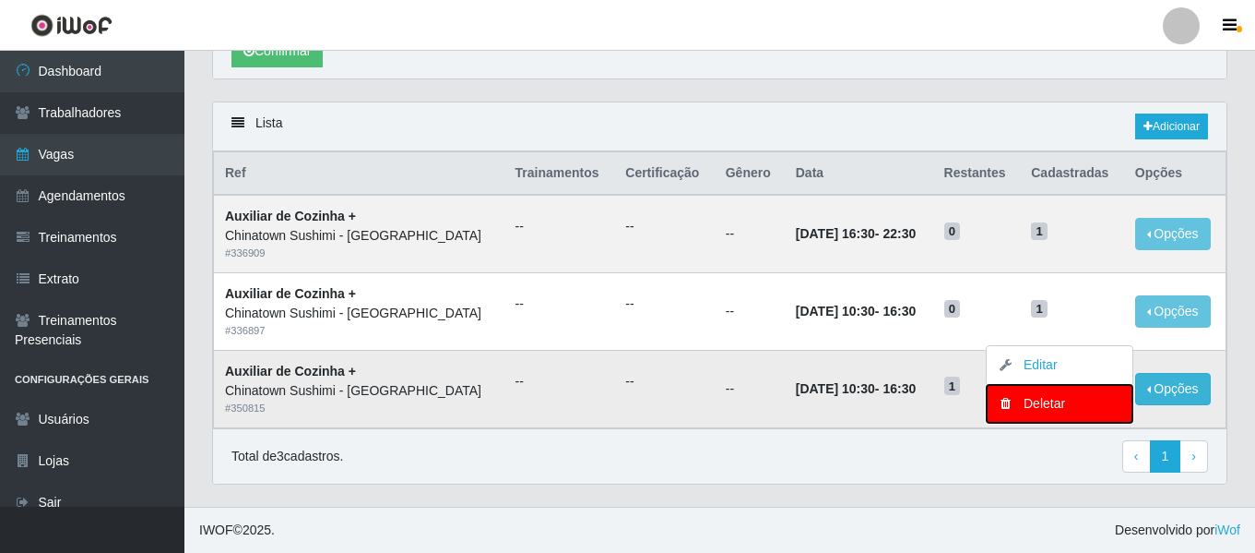
click at [1056, 407] on div "Deletar" at bounding box center [1060, 403] width 109 height 19
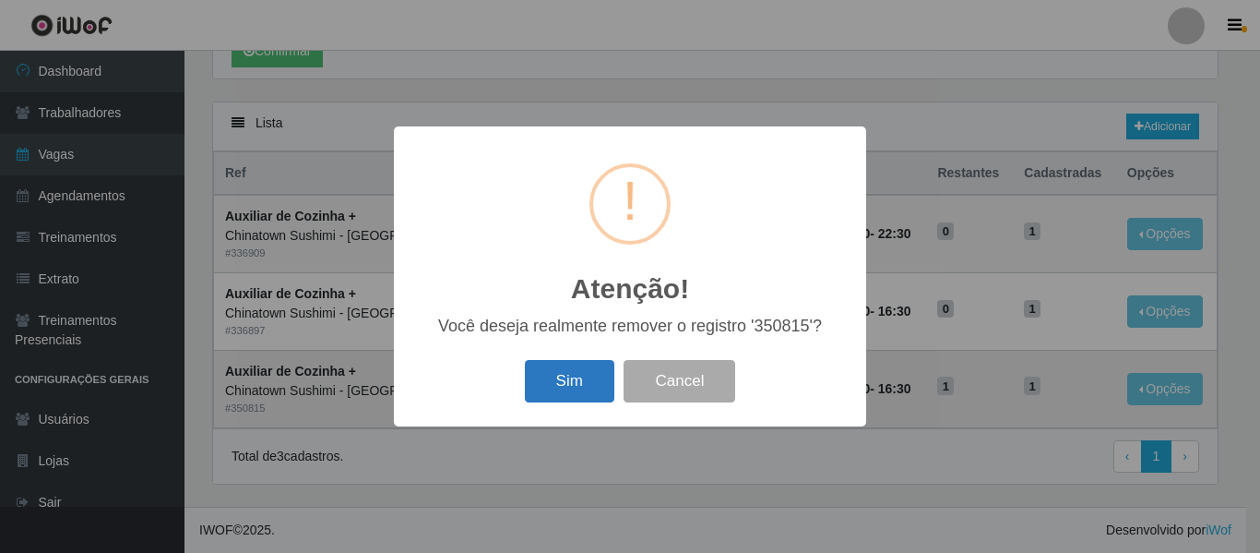
click at [553, 382] on button "Sim" at bounding box center [569, 381] width 89 height 43
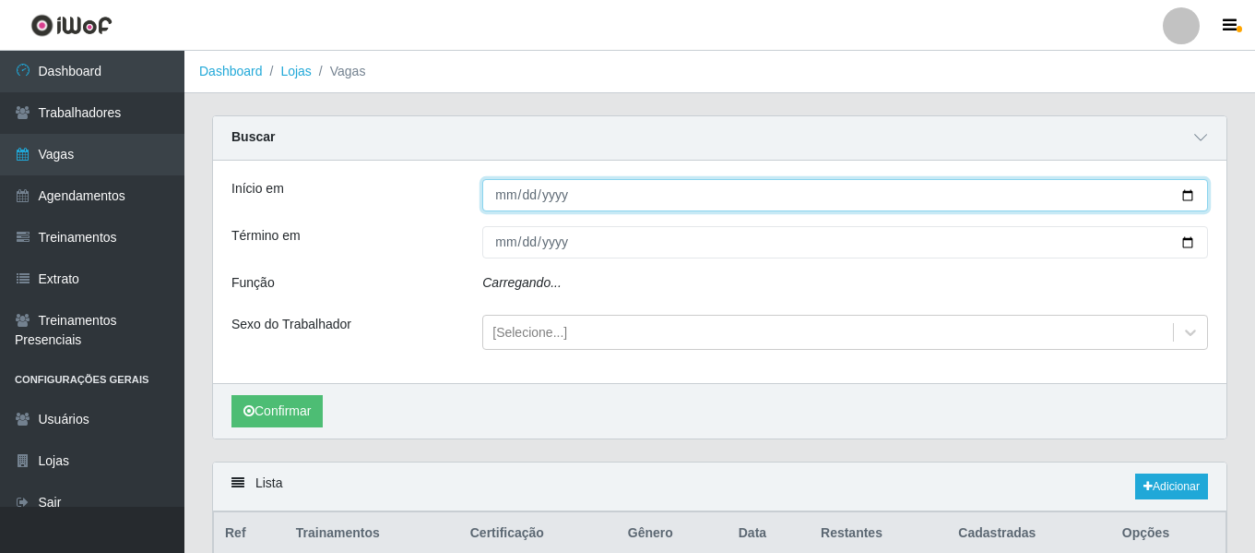
click at [505, 207] on input "Início em" at bounding box center [845, 195] width 726 height 32
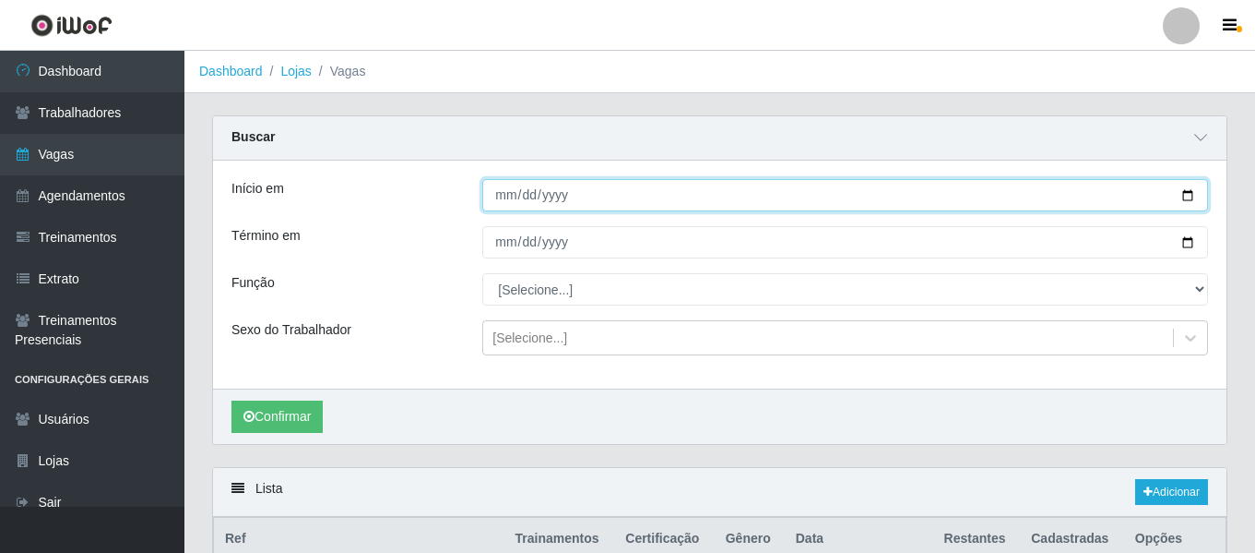
click at [503, 198] on input "Início em" at bounding box center [845, 195] width 726 height 32
type input "[DATE]"
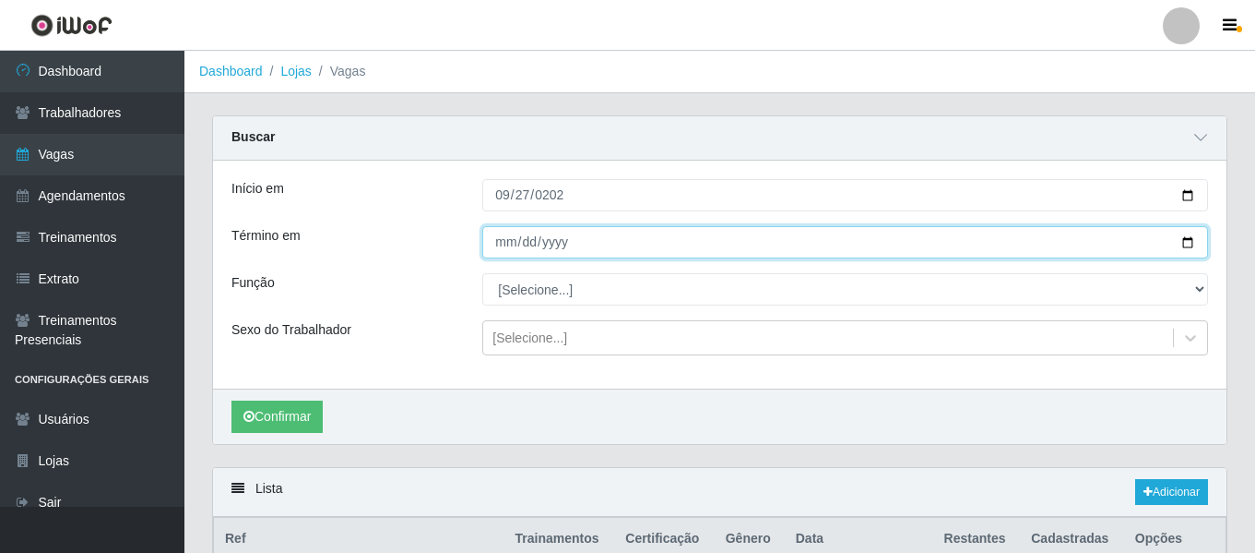
click at [515, 253] on input "Término em" at bounding box center [845, 242] width 726 height 32
type input "[DATE]"
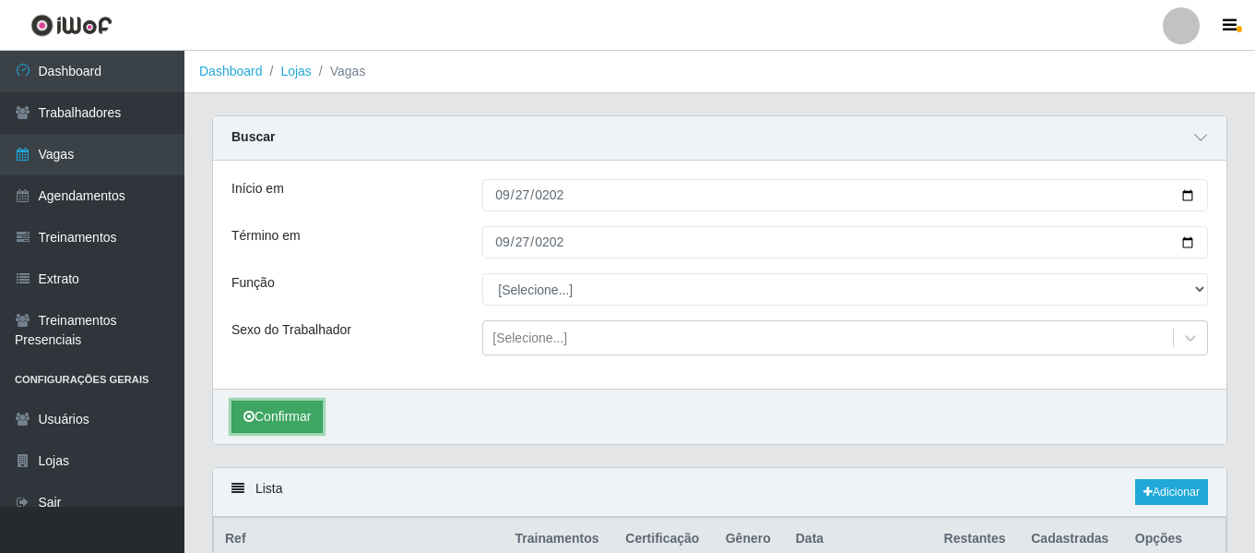
click at [292, 428] on button "Confirmar" at bounding box center [277, 416] width 91 height 32
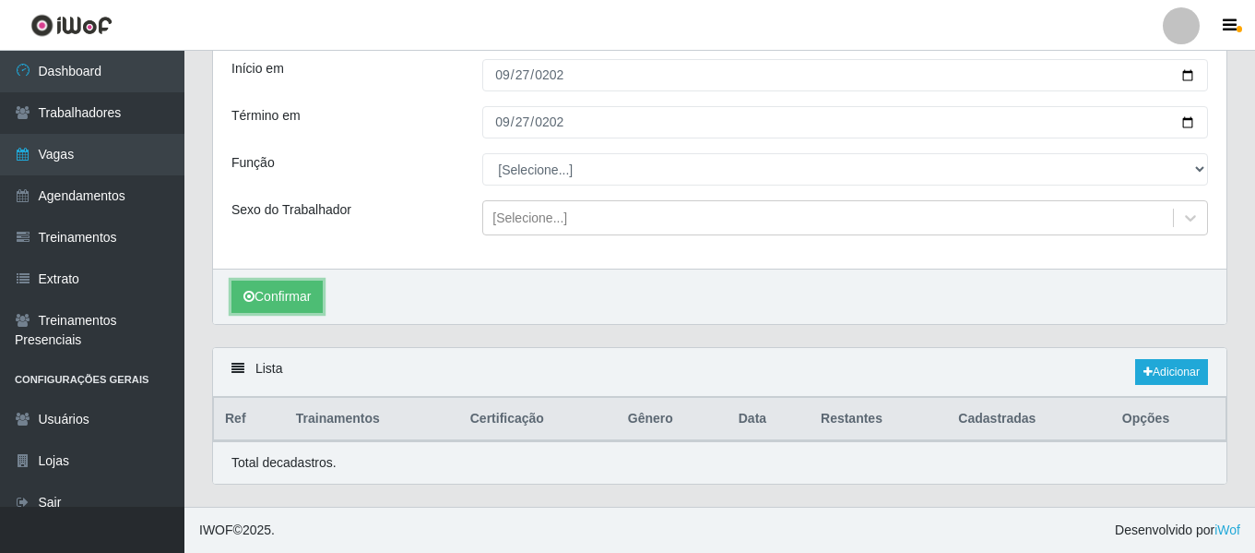
scroll to position [366, 0]
